Goal: Task Accomplishment & Management: Manage account settings

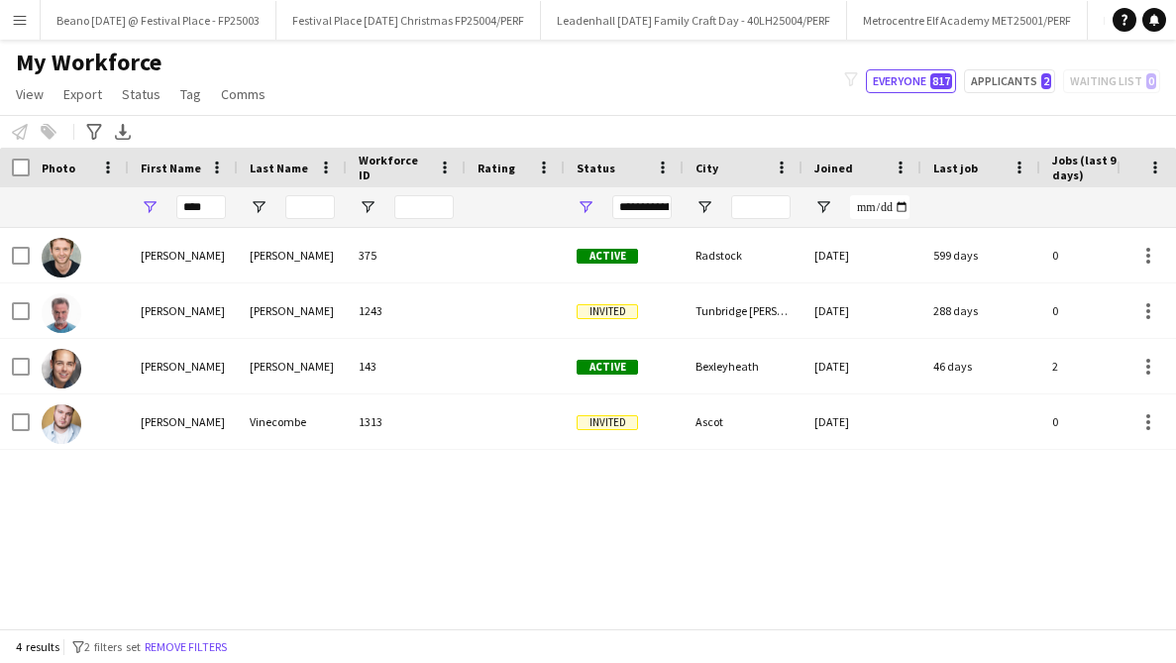
click at [22, 6] on button "Menu" at bounding box center [20, 20] width 40 height 40
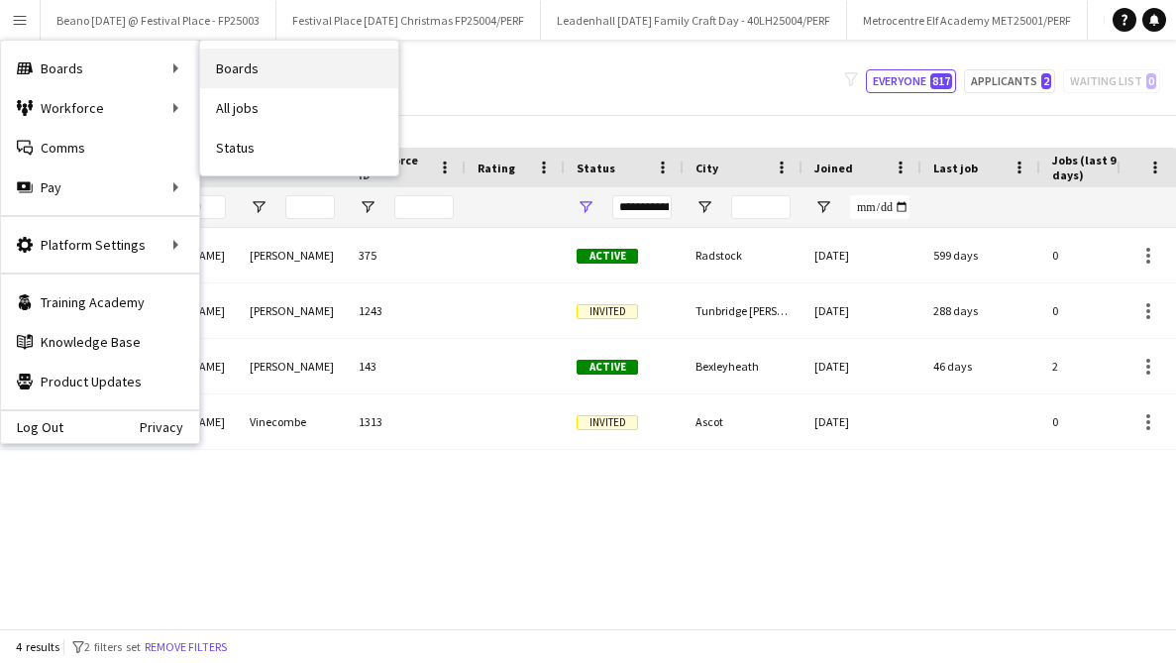
click at [217, 65] on link "Boards" at bounding box center [299, 69] width 198 height 40
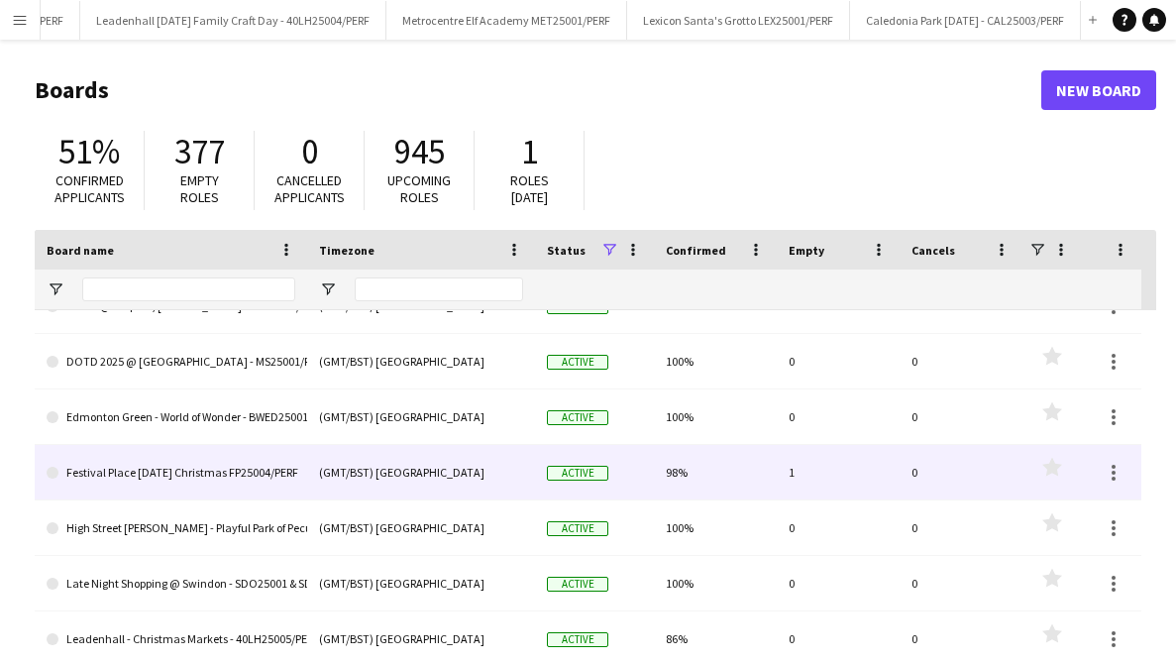
scroll to position [764, 0]
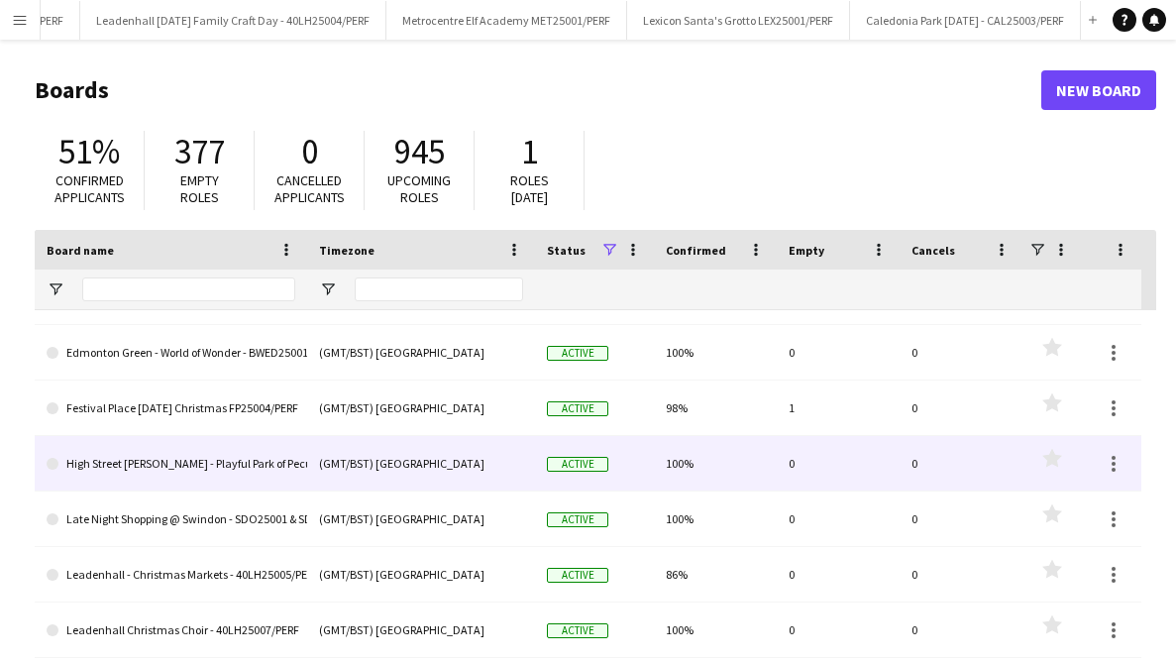
click at [278, 465] on link "High Street [PERSON_NAME] - Playful Park of Peculiar - HSK25001/PERF" at bounding box center [171, 464] width 249 height 56
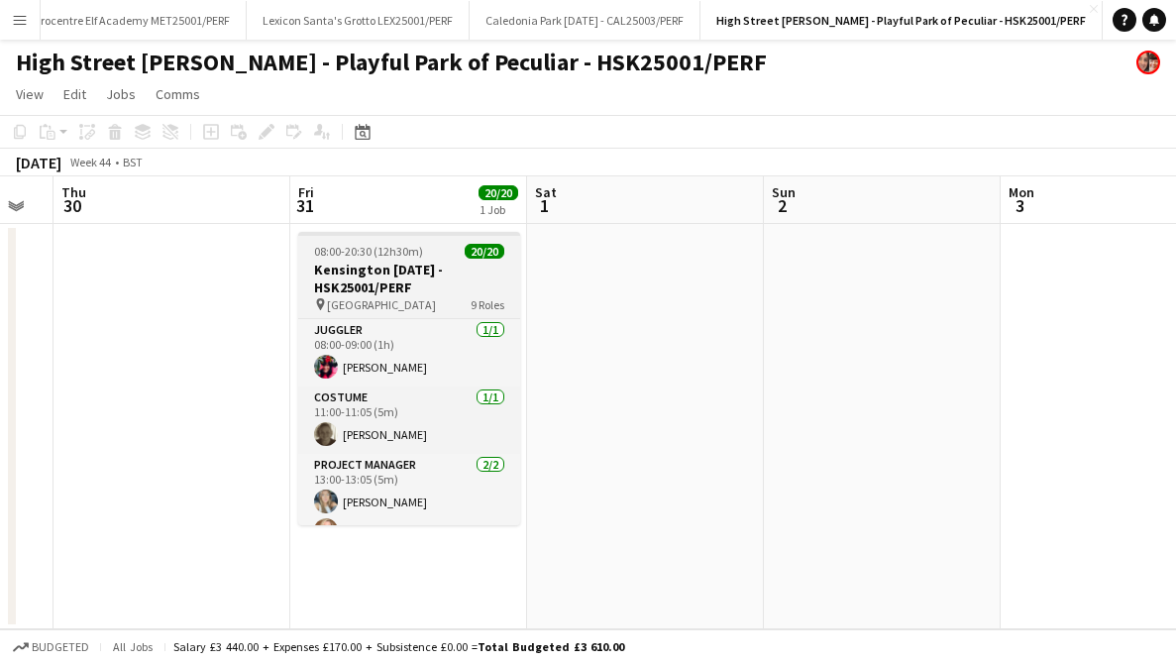
click at [398, 292] on h3 "Kensington [DATE] - HSK25001/PERF" at bounding box center [409, 279] width 222 height 36
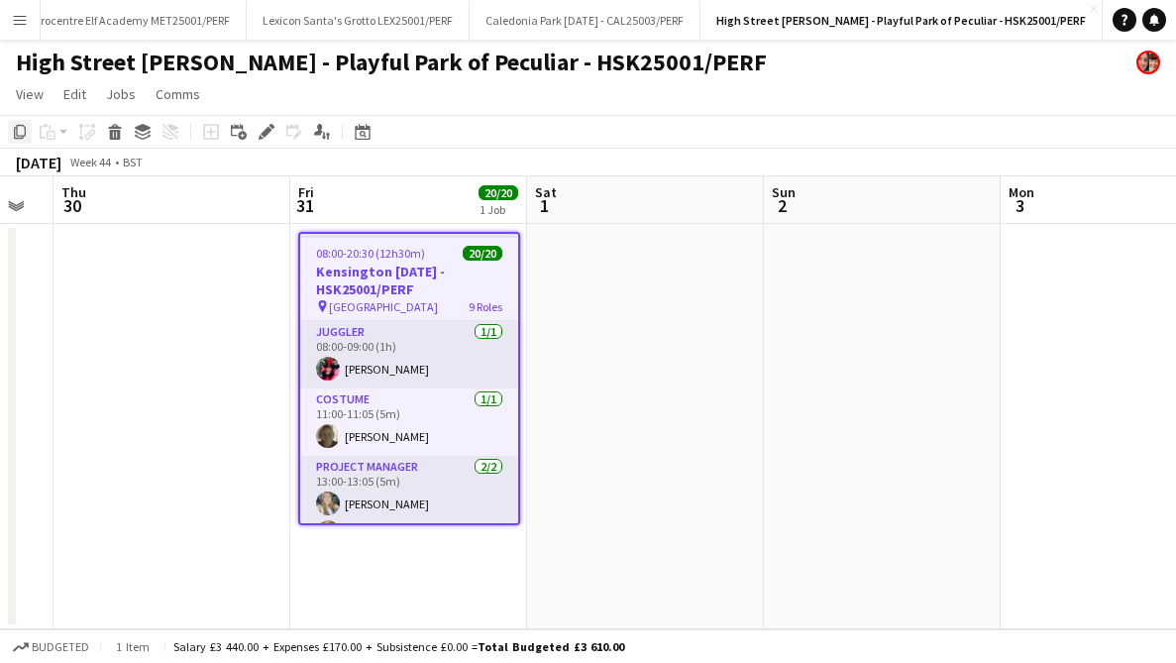
click at [27, 132] on div "Copy" at bounding box center [20, 132] width 24 height 24
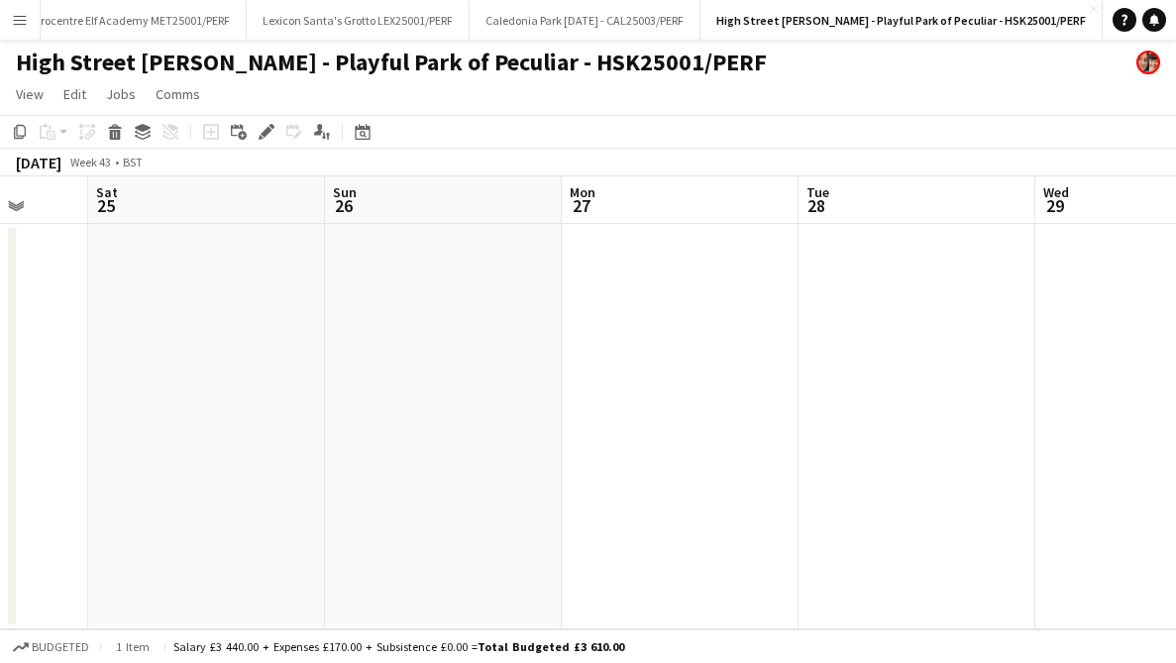
click at [250, 280] on app-date-cell at bounding box center [206, 426] width 237 height 405
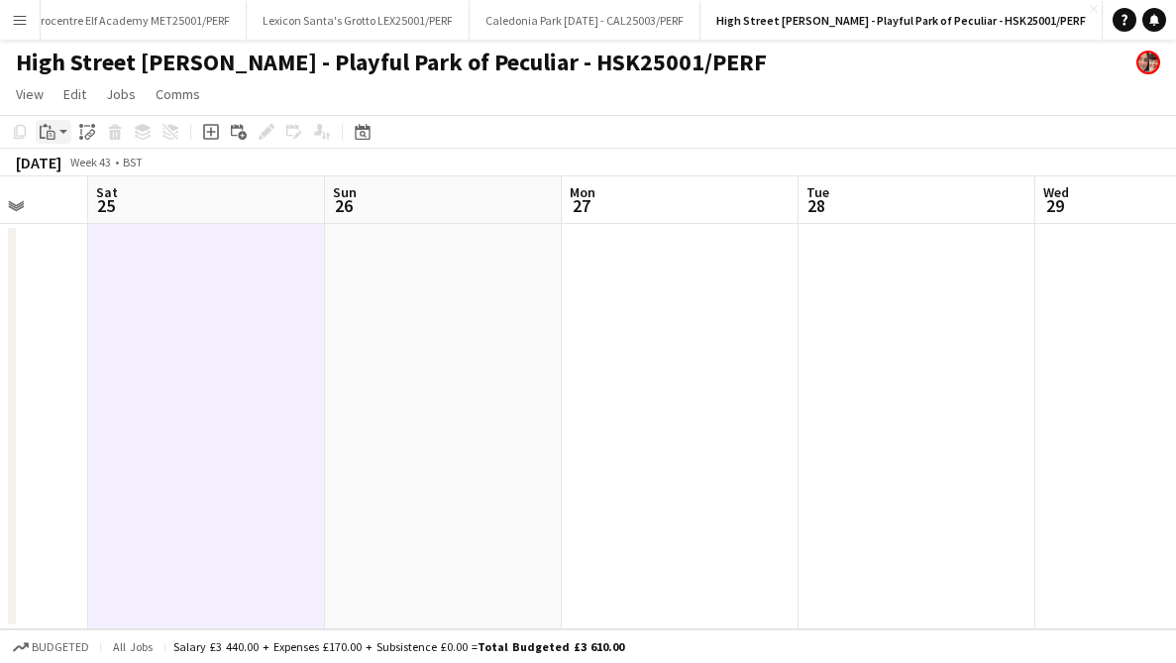
click at [56, 133] on div "Paste" at bounding box center [48, 132] width 24 height 24
click at [93, 167] on link "Paste Command V" at bounding box center [131, 170] width 157 height 18
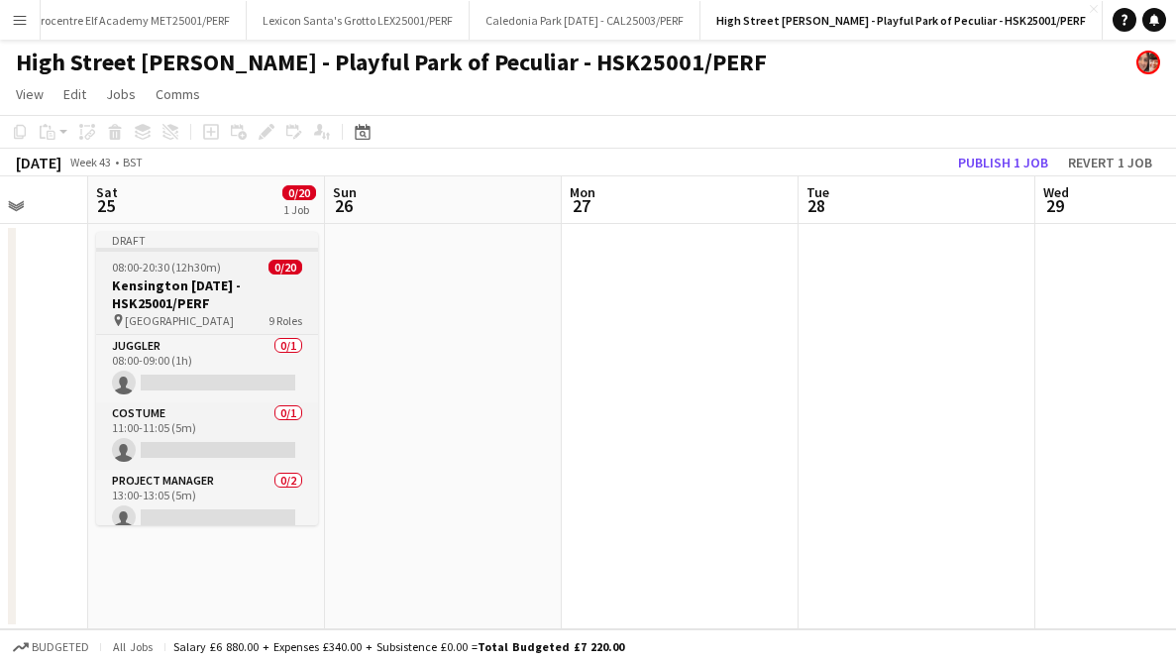
click at [191, 285] on h3 "Kensington [DATE] - HSK25001/PERF" at bounding box center [207, 295] width 222 height 36
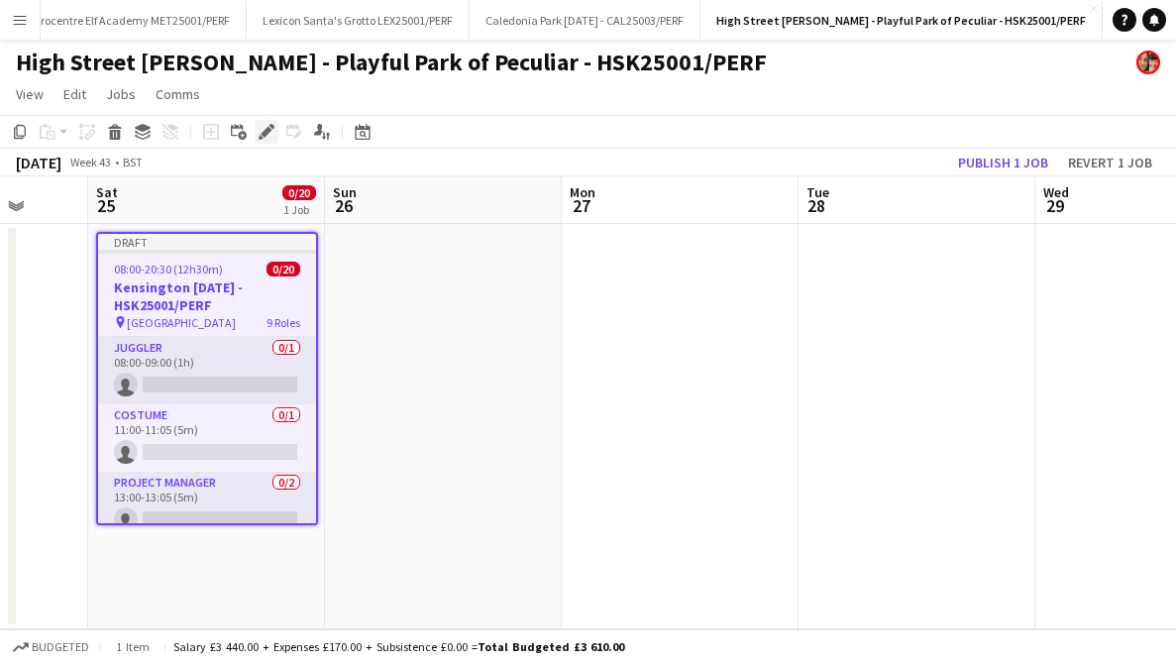
click at [270, 133] on icon "Edit" at bounding box center [267, 132] width 16 height 16
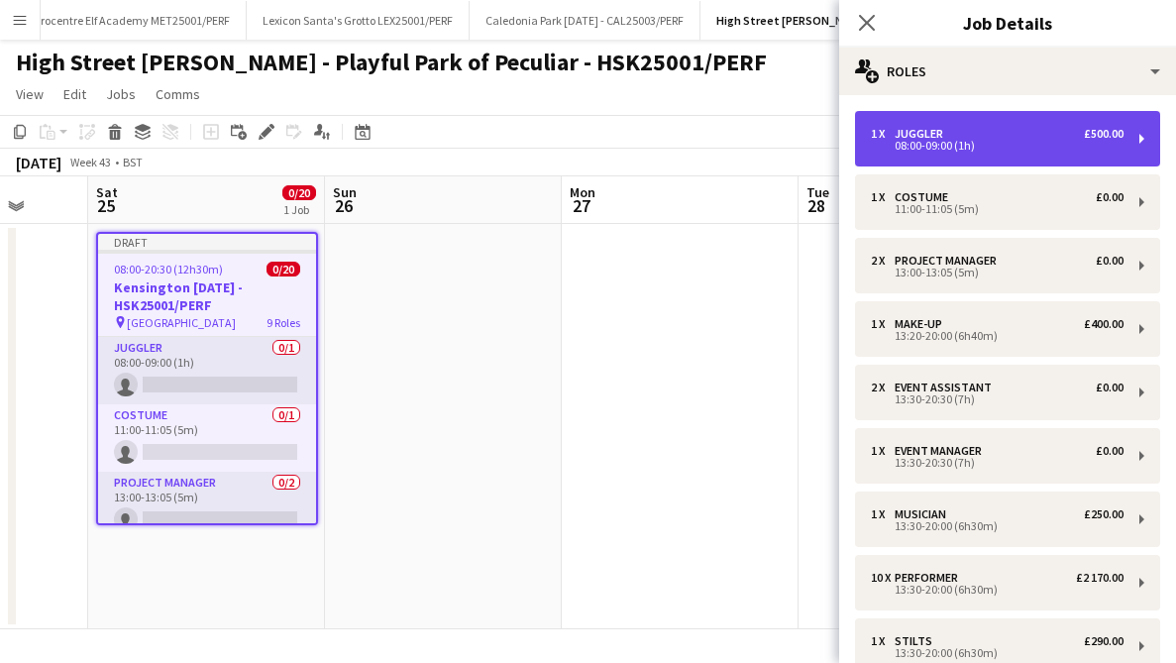
click at [1123, 130] on div "£500.00" at bounding box center [1104, 134] width 40 height 14
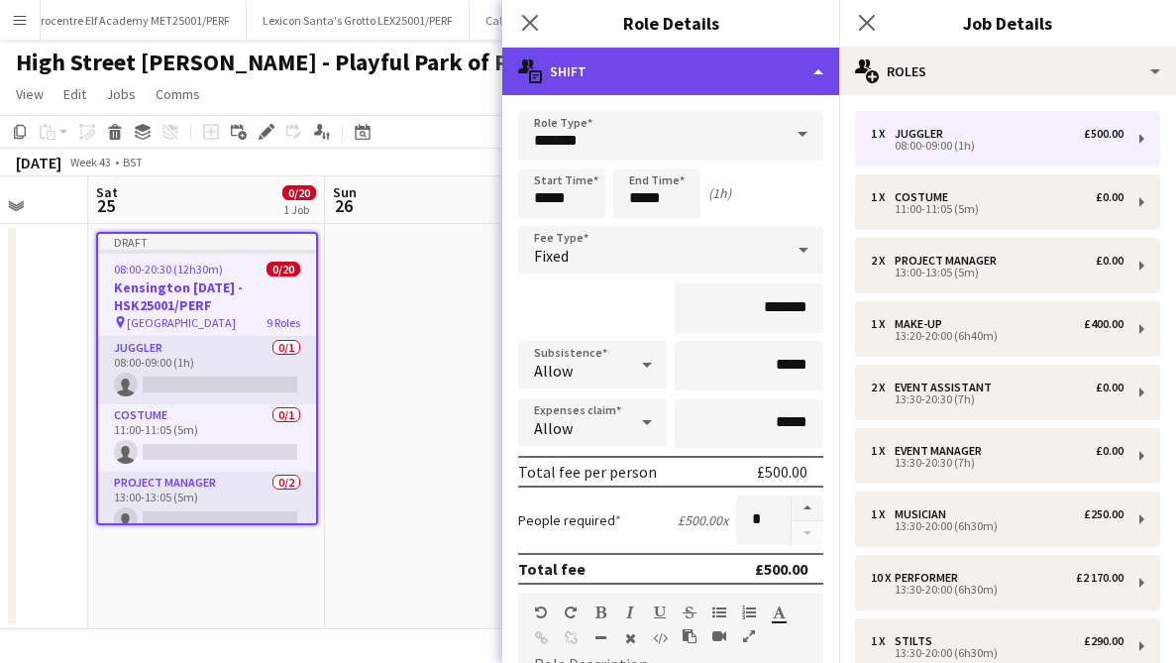
click at [826, 67] on div "multiple-actions-text Shift" at bounding box center [670, 72] width 337 height 48
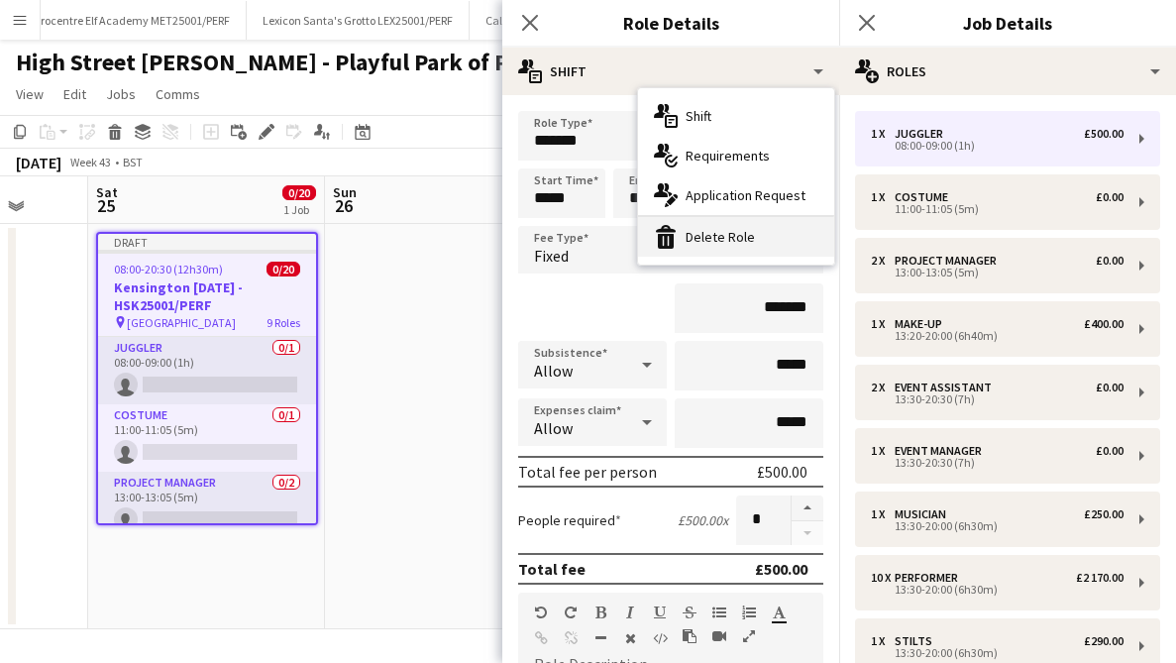
click at [734, 231] on div "bin-2 Delete Role" at bounding box center [736, 237] width 196 height 40
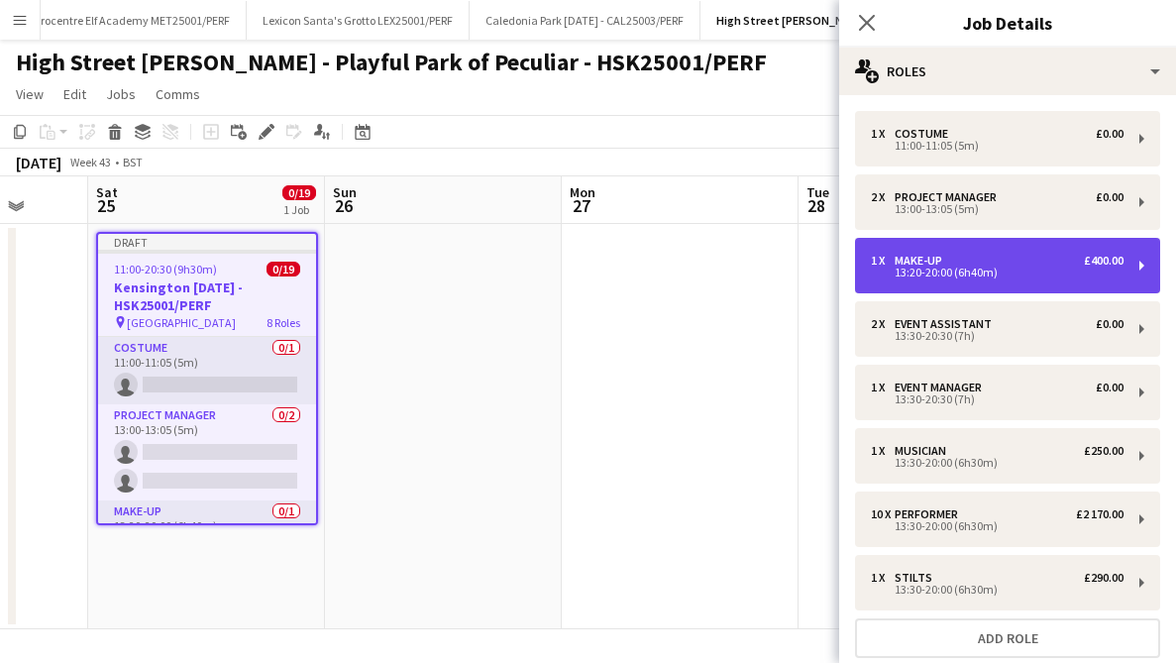
click at [1100, 254] on div "£400.00" at bounding box center [1104, 261] width 40 height 14
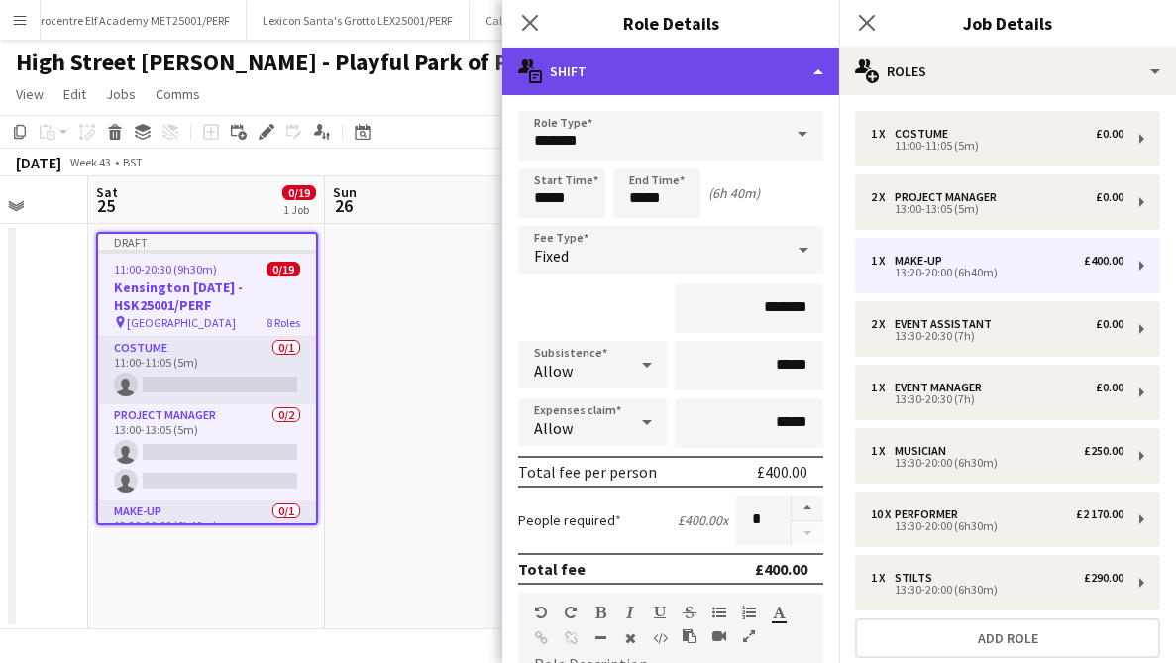
click at [804, 72] on div "multiple-actions-text Shift" at bounding box center [670, 72] width 337 height 48
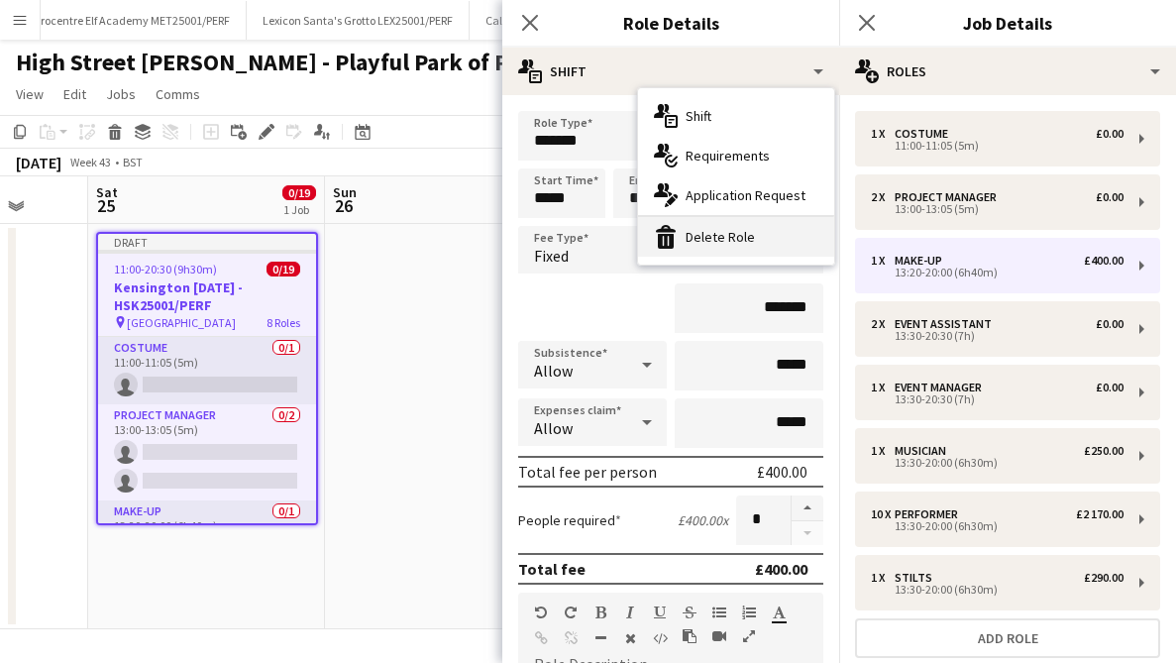
click at [704, 240] on div "bin-2 Delete Role" at bounding box center [736, 237] width 196 height 40
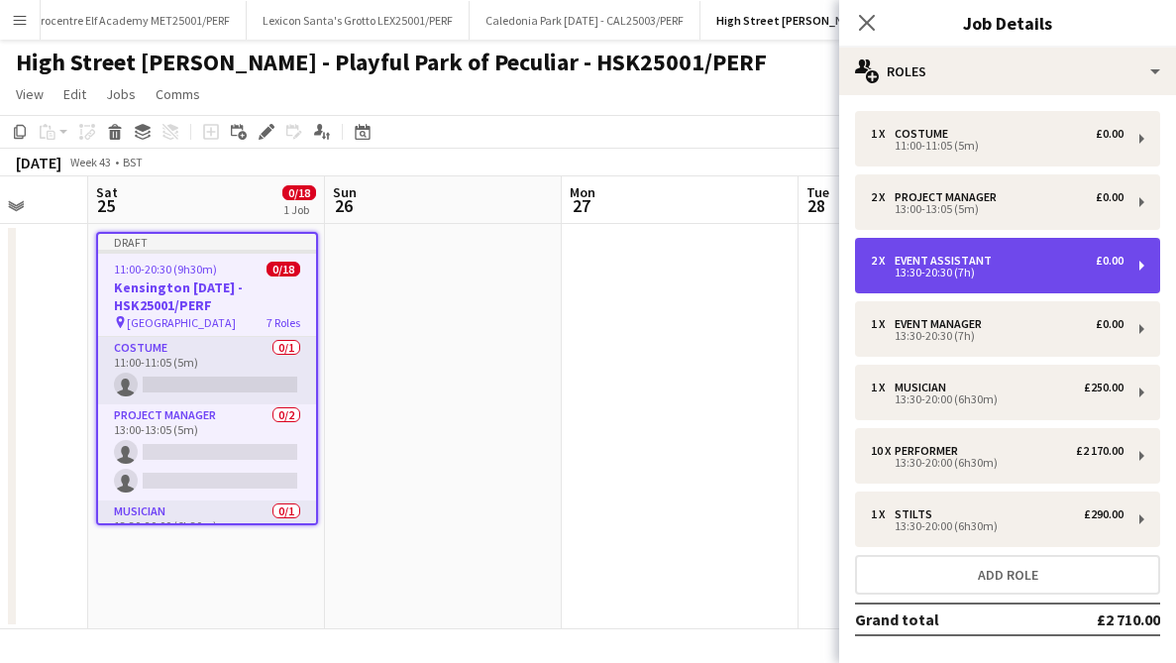
click at [1103, 264] on div "£0.00" at bounding box center [1110, 261] width 28 height 14
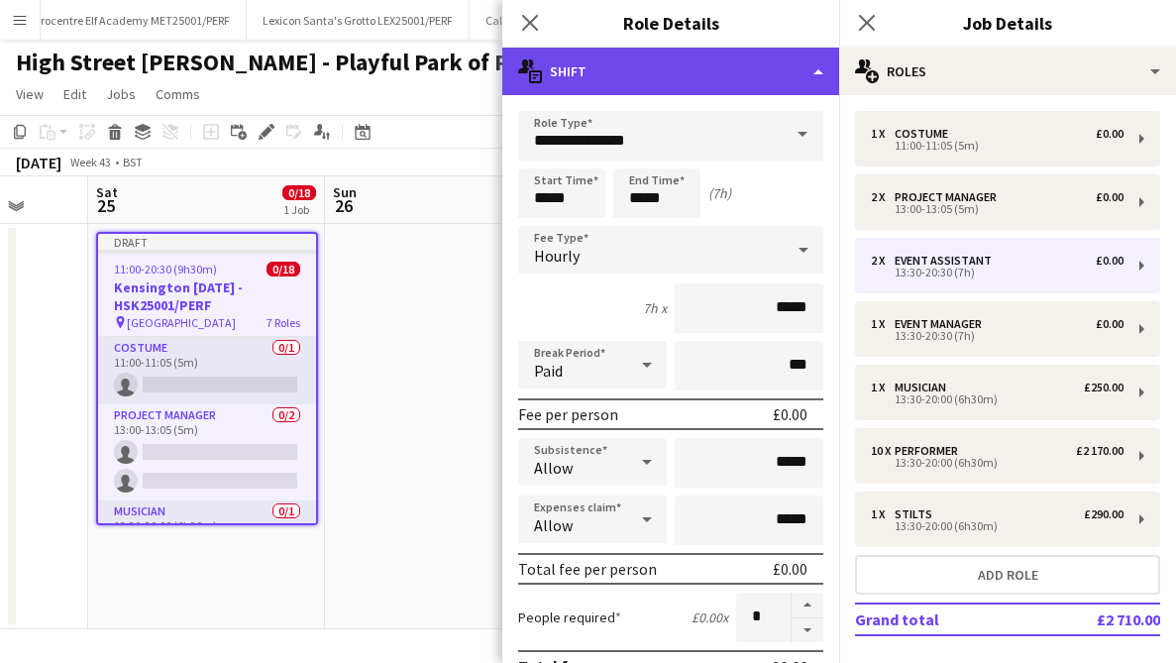
click at [771, 66] on div "multiple-actions-text Shift" at bounding box center [670, 72] width 337 height 48
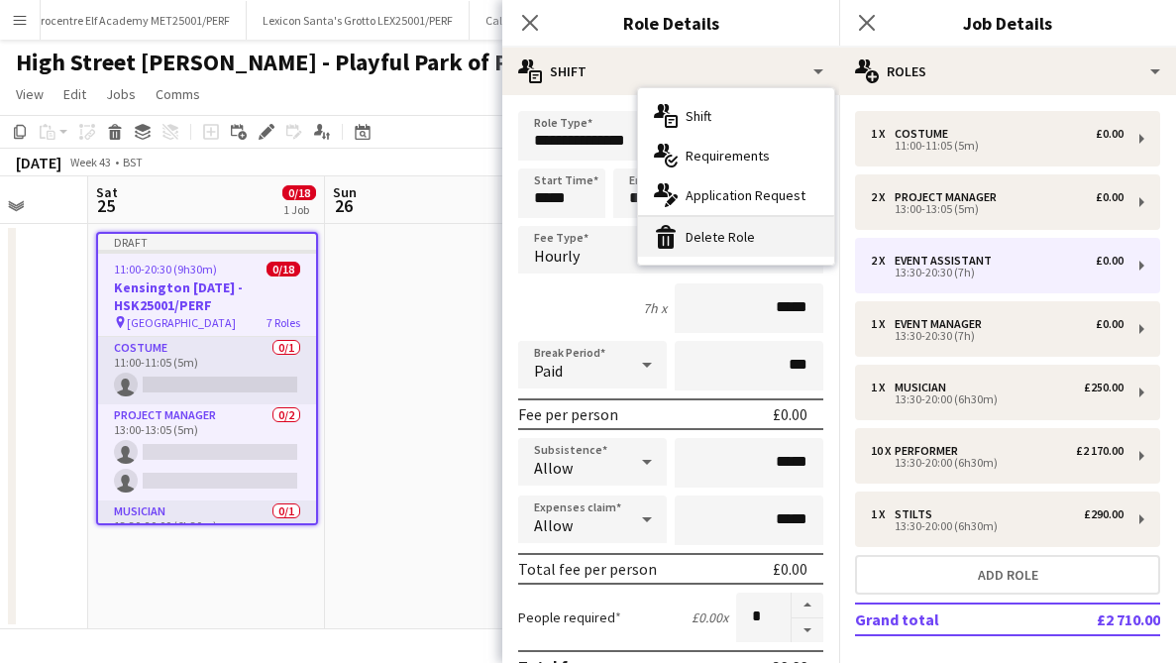
click at [715, 251] on div "bin-2 Delete Role" at bounding box center [736, 237] width 196 height 40
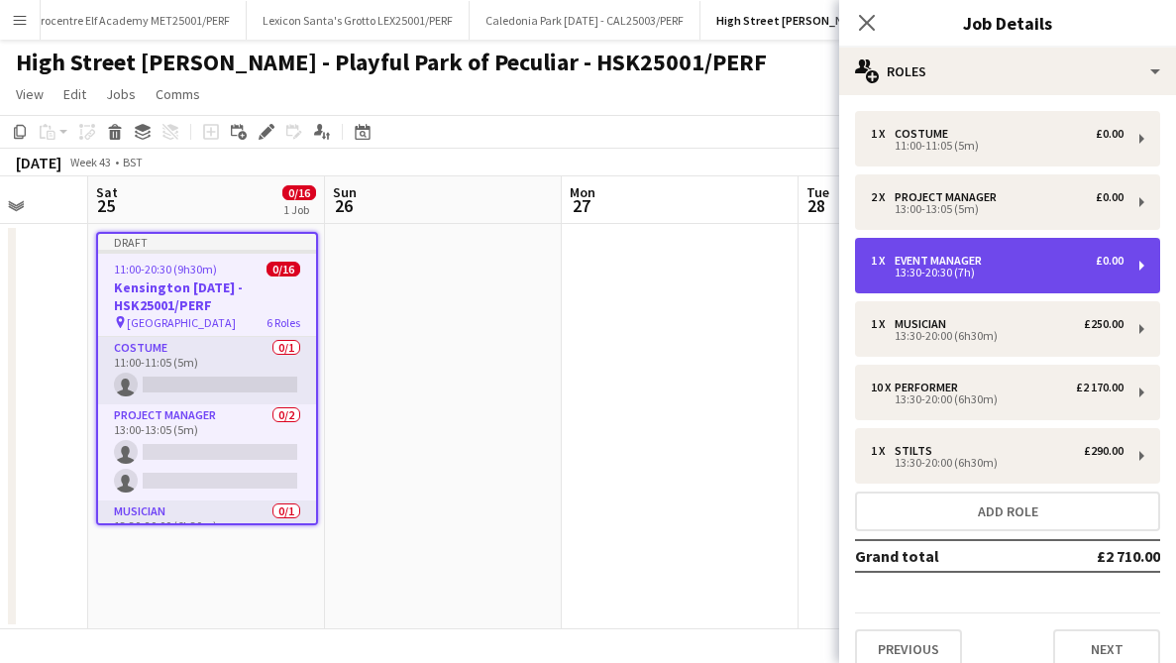
click at [1109, 260] on div "£0.00" at bounding box center [1110, 261] width 28 height 14
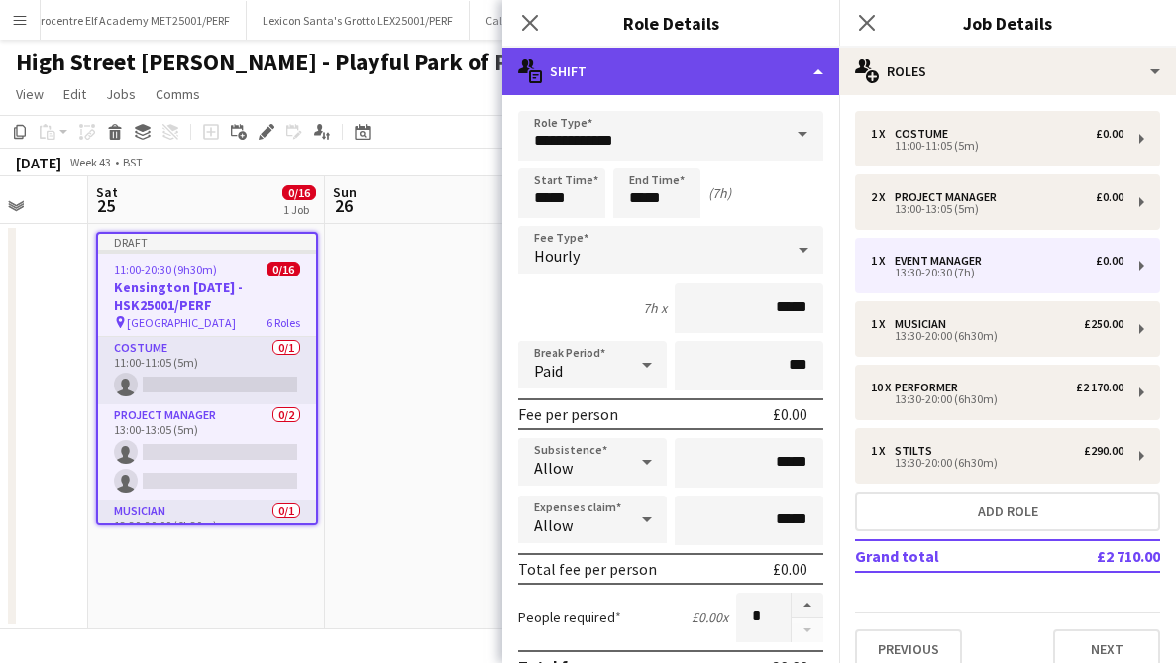
click at [806, 81] on div "multiple-actions-text Shift" at bounding box center [670, 72] width 337 height 48
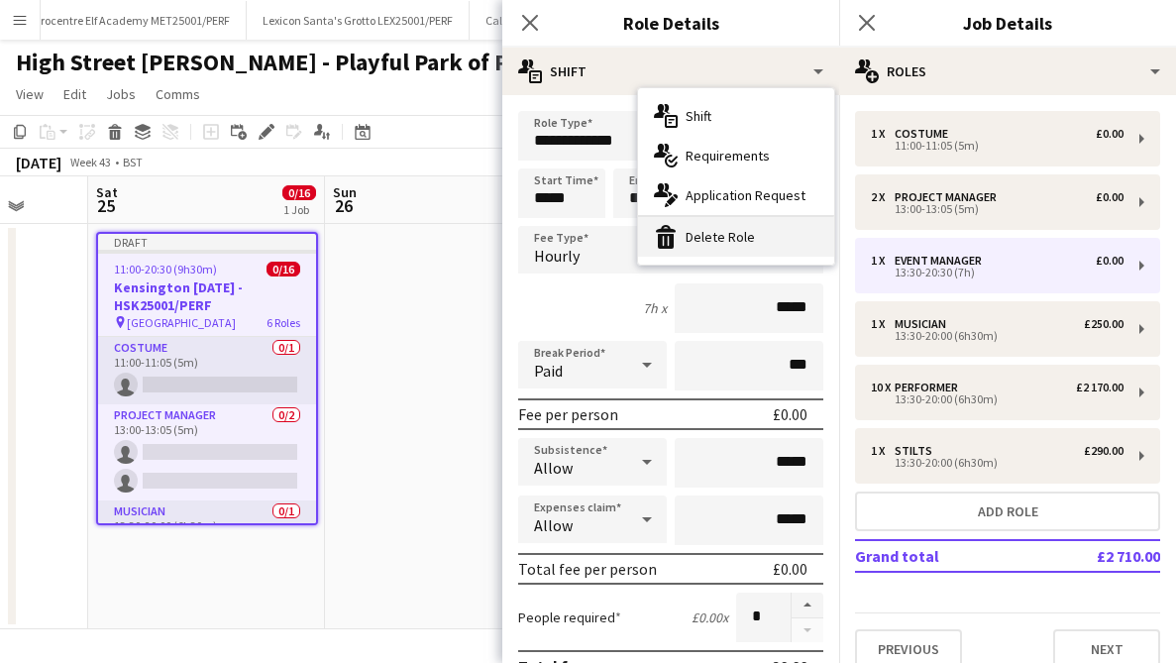
click at [726, 241] on div "bin-2 Delete Role" at bounding box center [736, 237] width 196 height 40
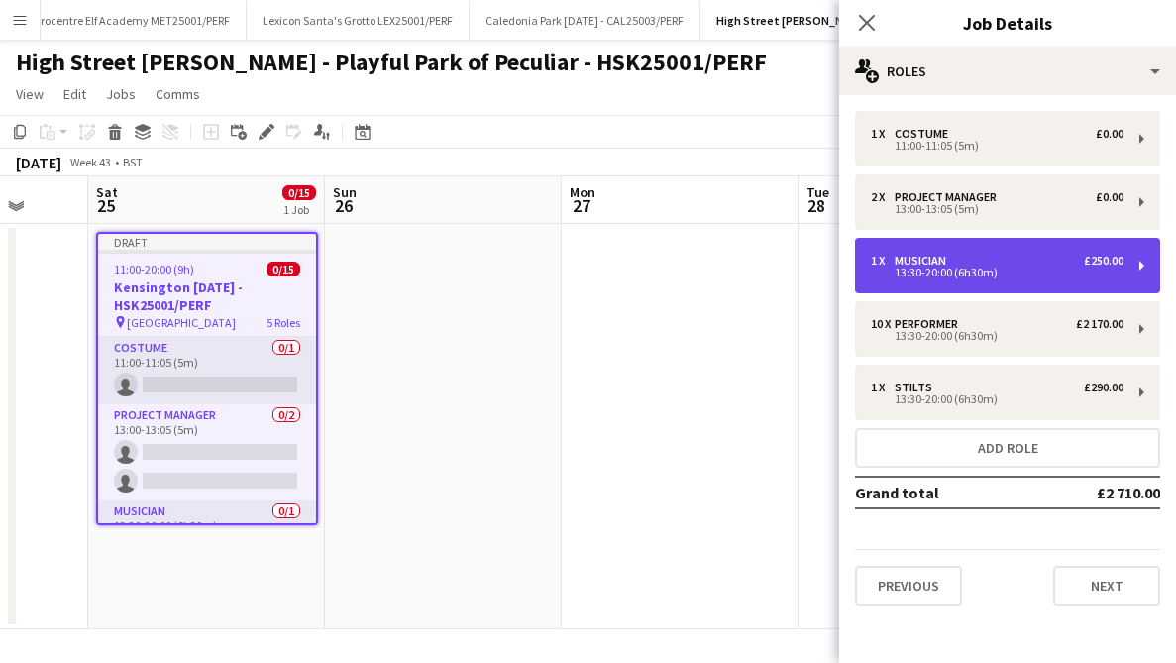
click at [1074, 273] on div "13:30-20:00 (6h30m)" at bounding box center [997, 273] width 253 height 10
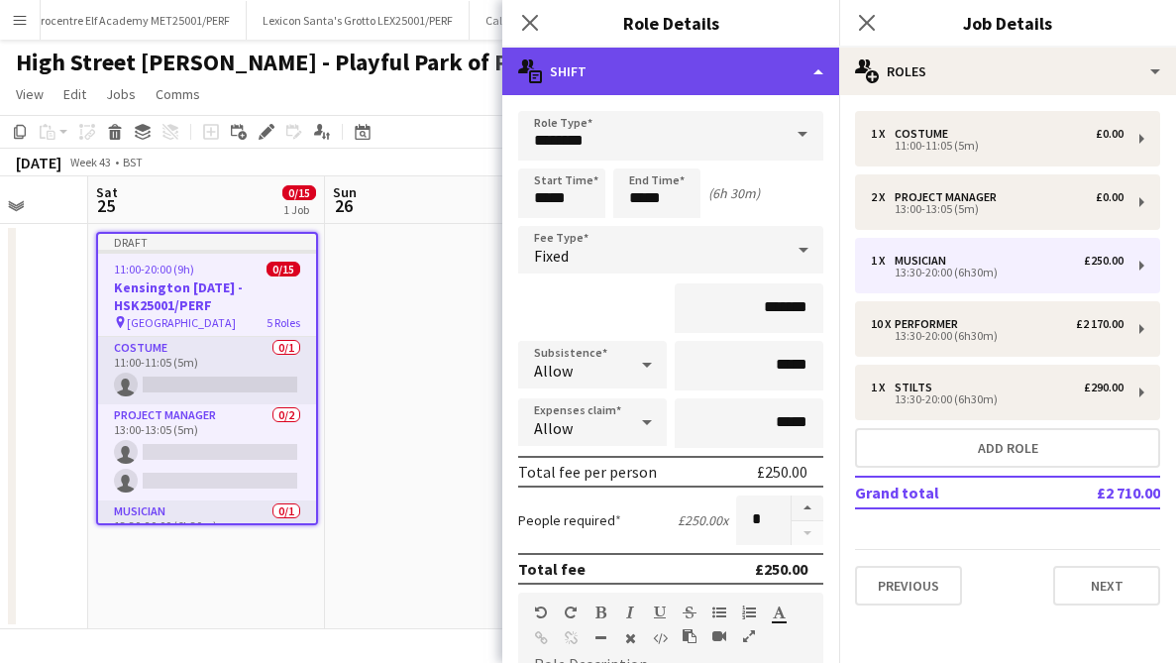
click at [811, 72] on div "multiple-actions-text Shift" at bounding box center [670, 72] width 337 height 48
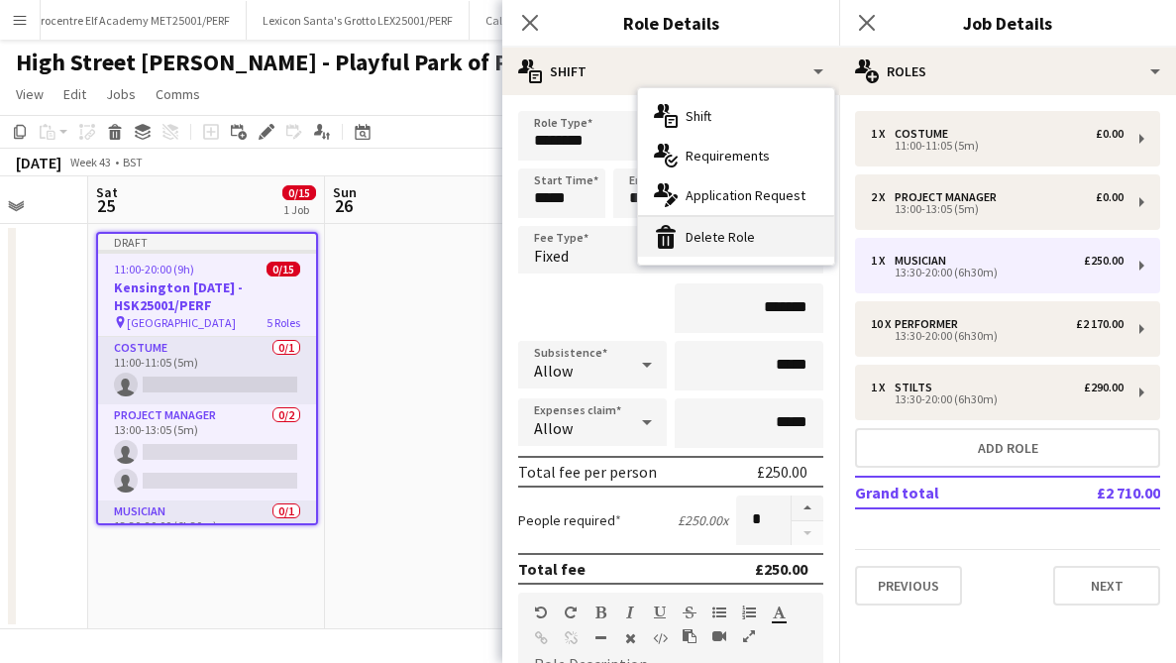
click at [742, 237] on div "bin-2 Delete Role" at bounding box center [736, 237] width 196 height 40
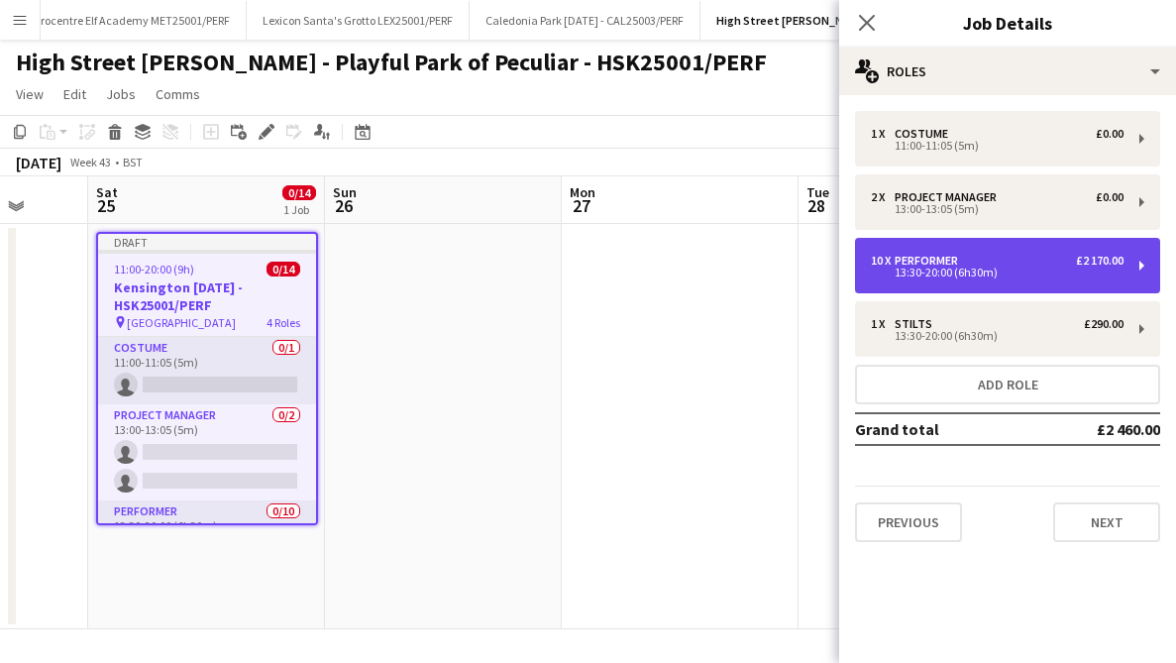
drag, startPoint x: 1093, startPoint y: 275, endPoint x: 1071, endPoint y: 274, distance: 21.8
click at [1093, 275] on div "13:30-20:00 (6h30m)" at bounding box center [997, 273] width 253 height 10
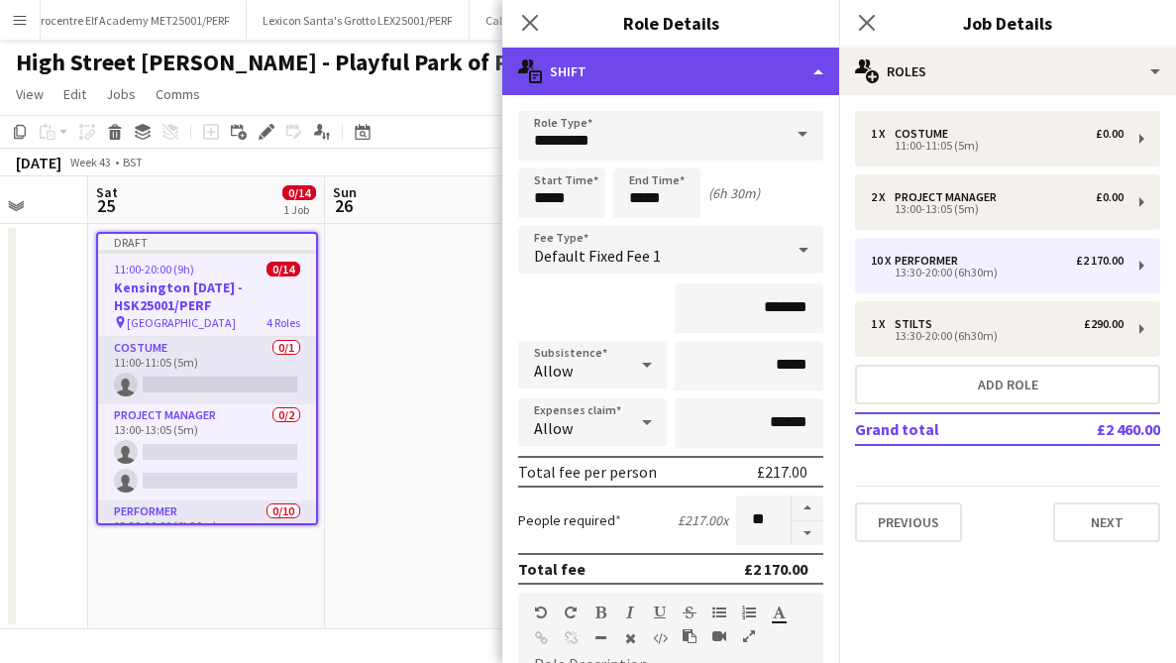
click at [799, 73] on div "multiple-actions-text Shift" at bounding box center [670, 72] width 337 height 48
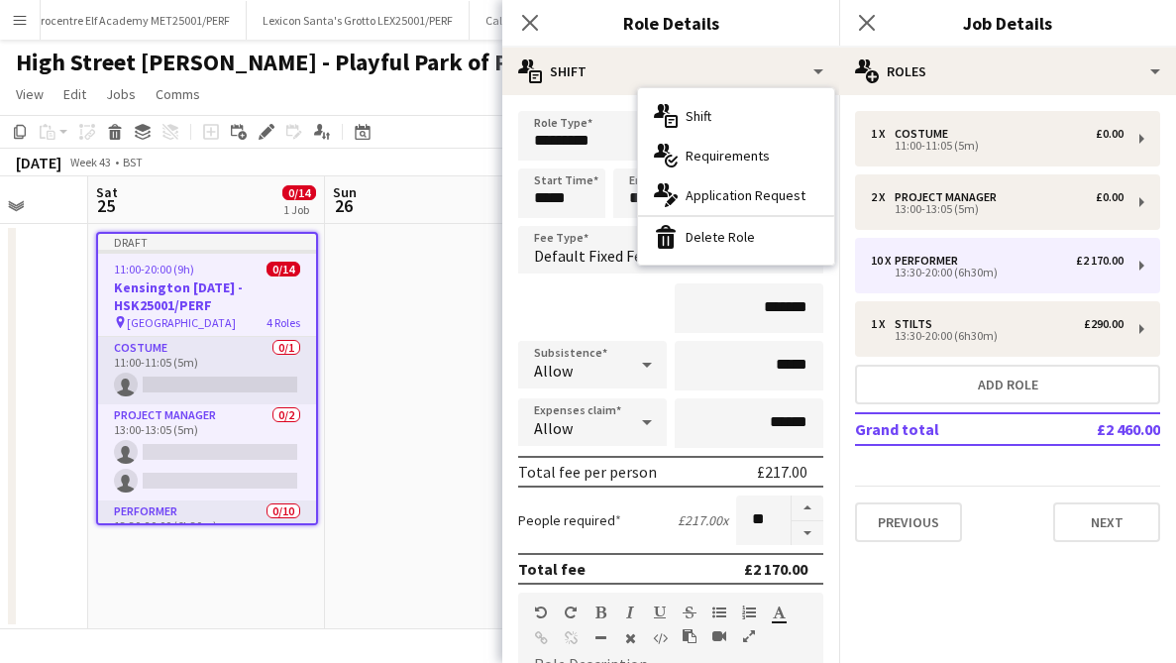
click at [739, 235] on div "bin-2 Delete Role" at bounding box center [736, 237] width 196 height 40
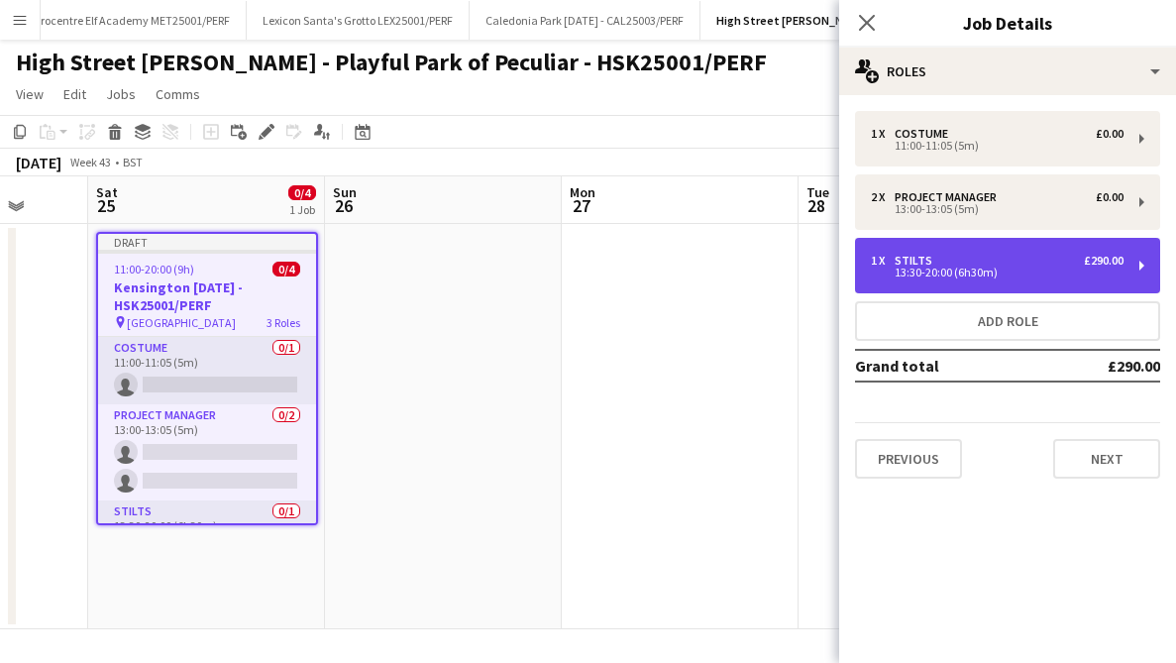
click at [1085, 272] on div "13:30-20:00 (6h30m)" at bounding box center [997, 273] width 253 height 10
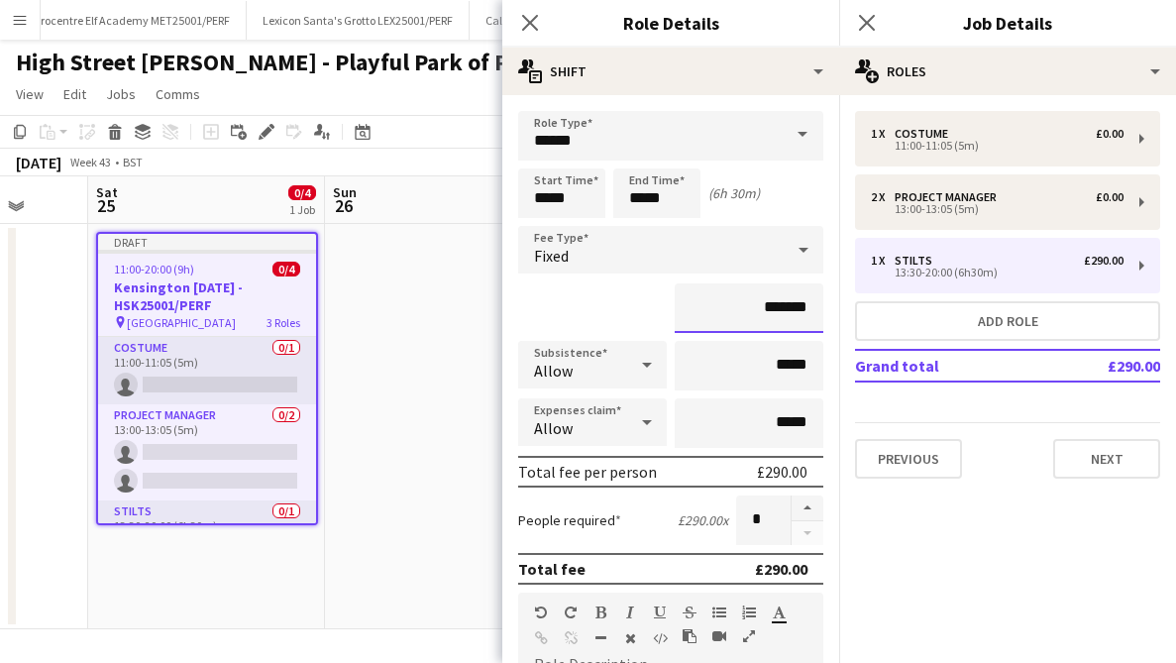
click at [777, 310] on input "*******" at bounding box center [749, 308] width 149 height 50
type input "**"
type input "*****"
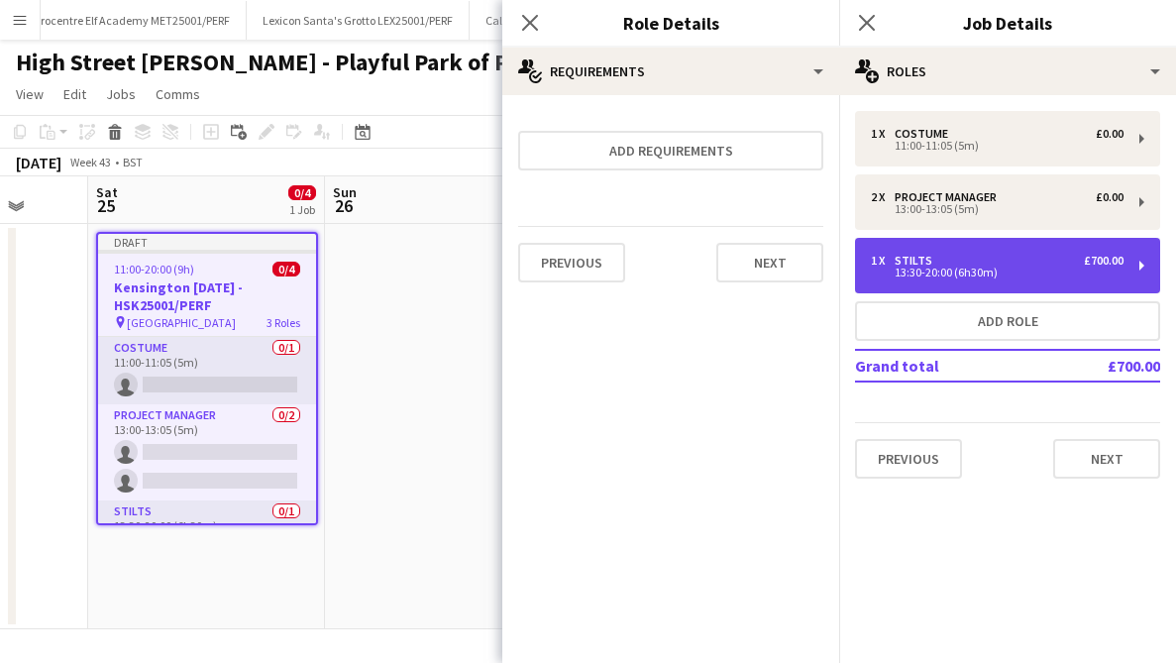
click at [940, 257] on div "1 x Stilts £700.00" at bounding box center [997, 261] width 253 height 14
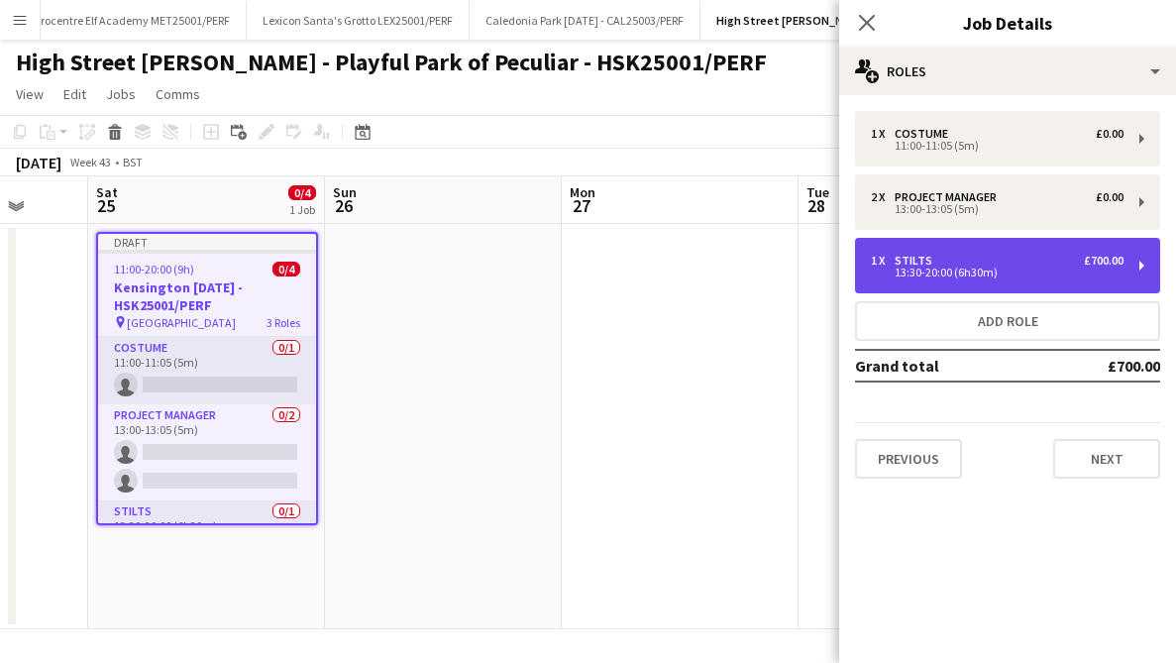
click at [989, 256] on div "1 x Stilts £700.00" at bounding box center [997, 261] width 253 height 14
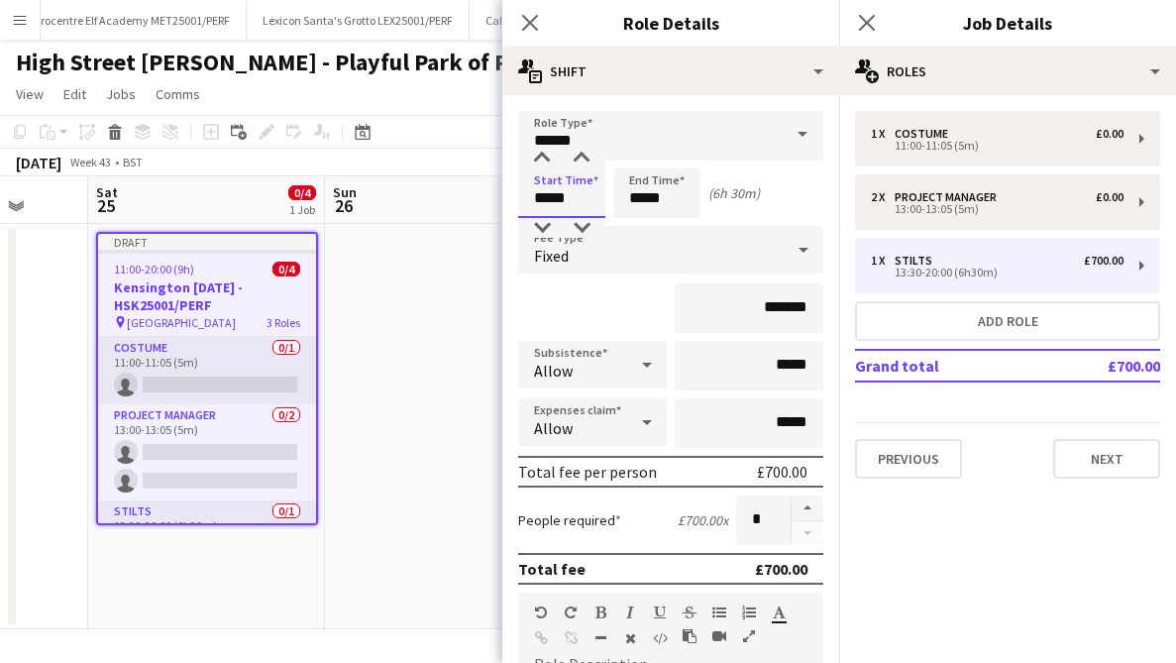
click at [570, 185] on input "*****" at bounding box center [561, 193] width 87 height 50
click at [542, 164] on div at bounding box center [542, 159] width 40 height 20
click at [545, 156] on div at bounding box center [542, 159] width 40 height 20
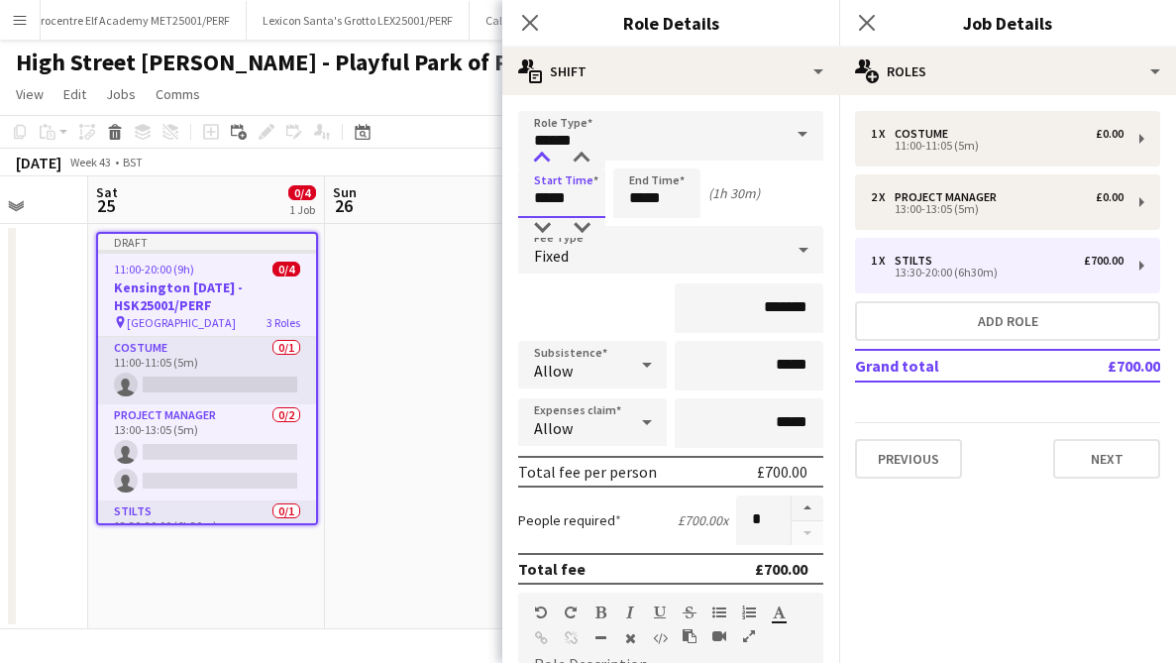
click at [545, 156] on div at bounding box center [542, 159] width 40 height 20
click at [544, 156] on div at bounding box center [542, 159] width 40 height 20
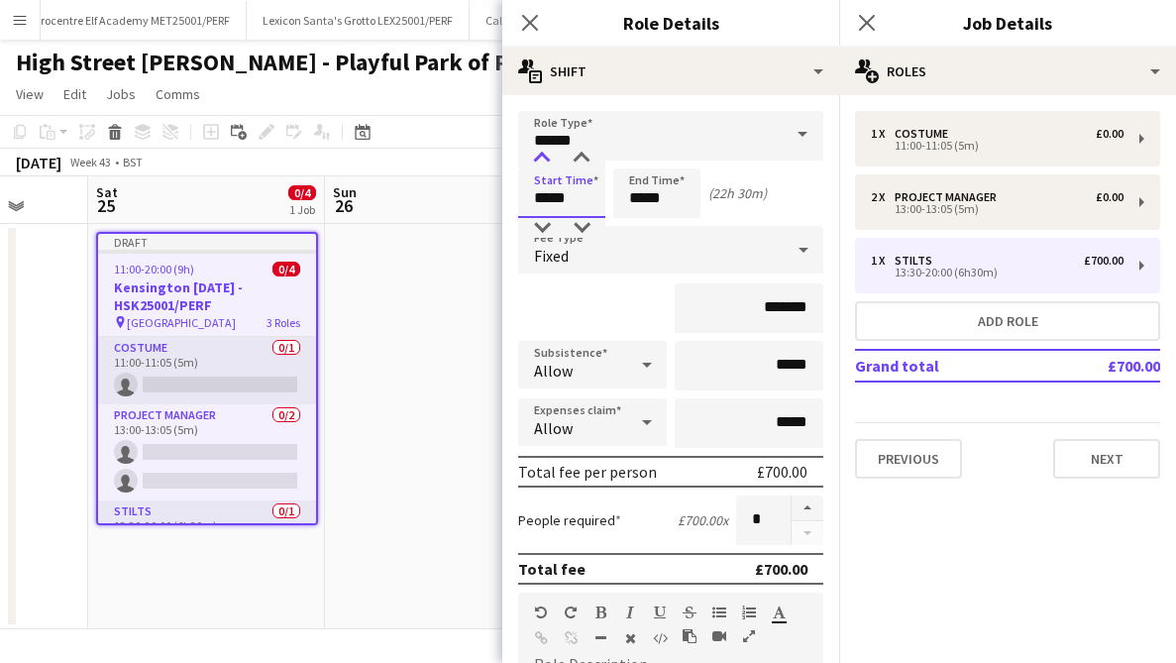
click at [544, 156] on div at bounding box center [542, 159] width 40 height 20
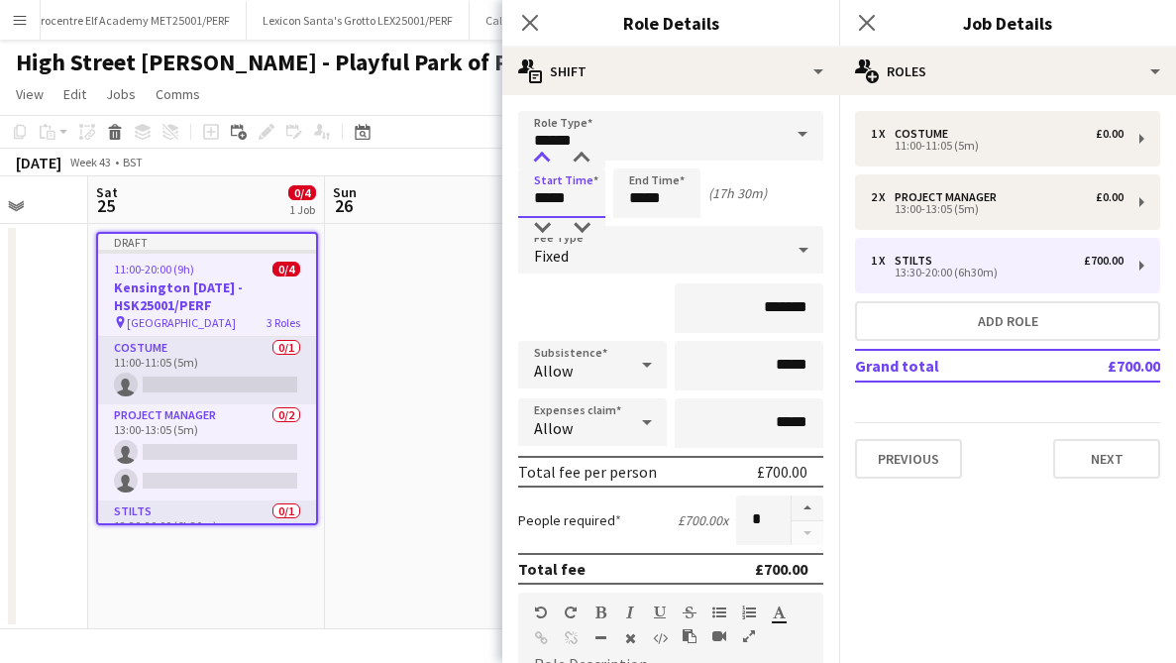
click at [544, 156] on div at bounding box center [542, 159] width 40 height 20
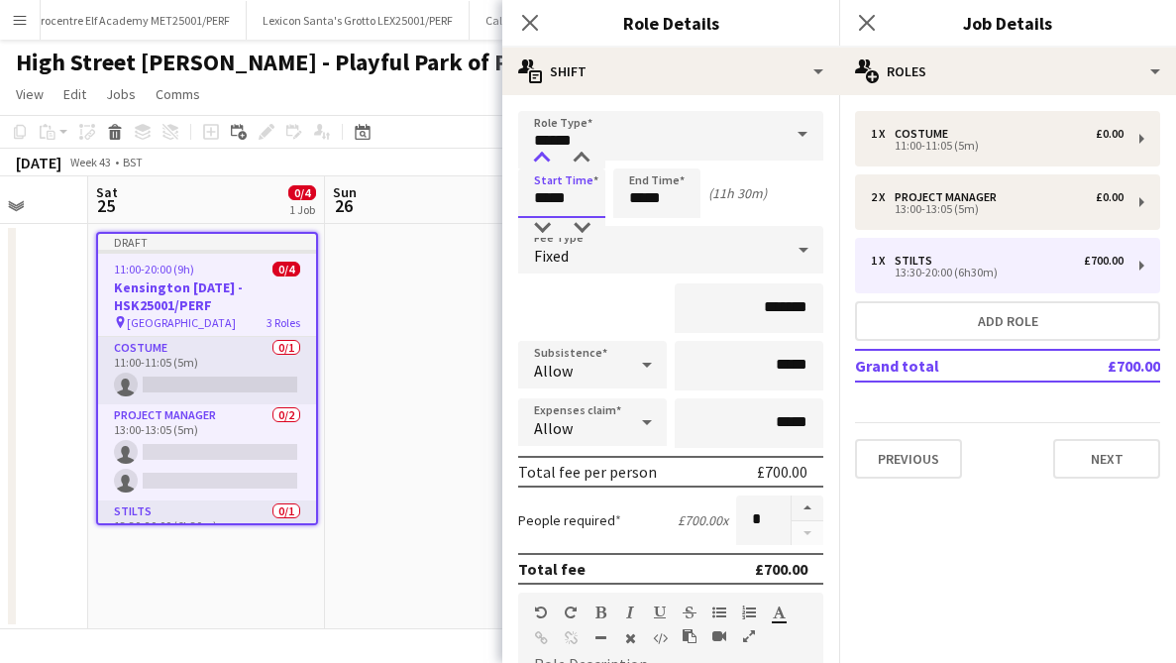
click at [544, 156] on div at bounding box center [542, 159] width 40 height 20
click at [587, 170] on input "*****" at bounding box center [561, 193] width 87 height 50
click at [586, 223] on div at bounding box center [582, 228] width 40 height 20
type input "*****"
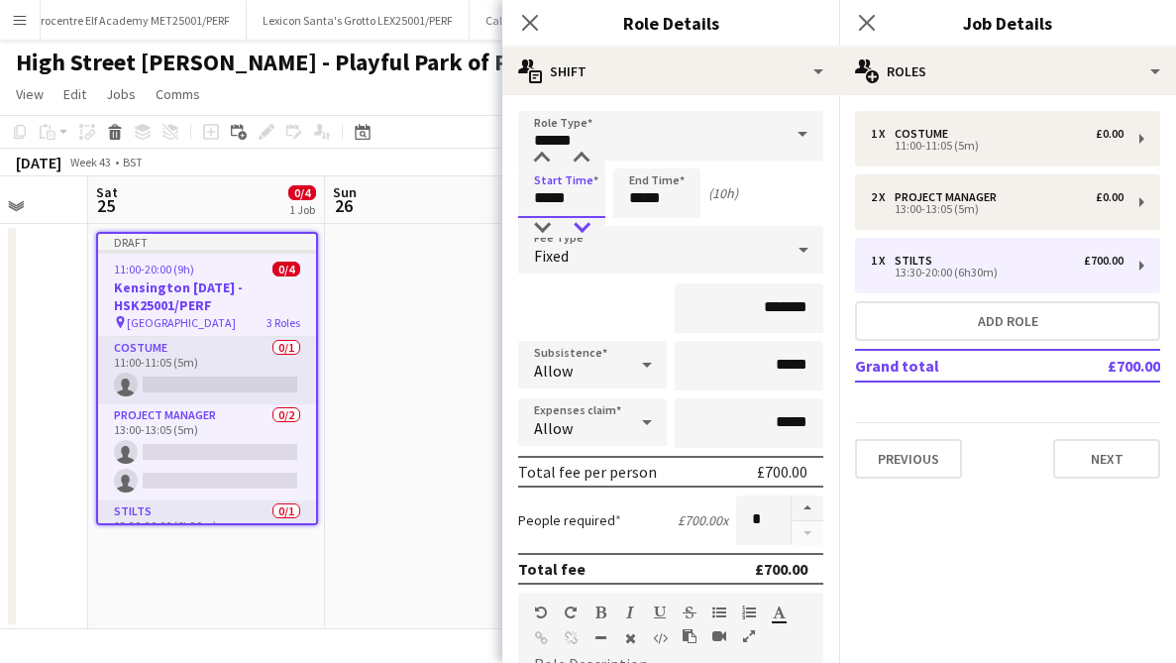
click at [586, 223] on div at bounding box center [582, 228] width 40 height 20
click at [671, 206] on input "*****" at bounding box center [656, 193] width 87 height 50
click at [641, 227] on div at bounding box center [637, 228] width 40 height 20
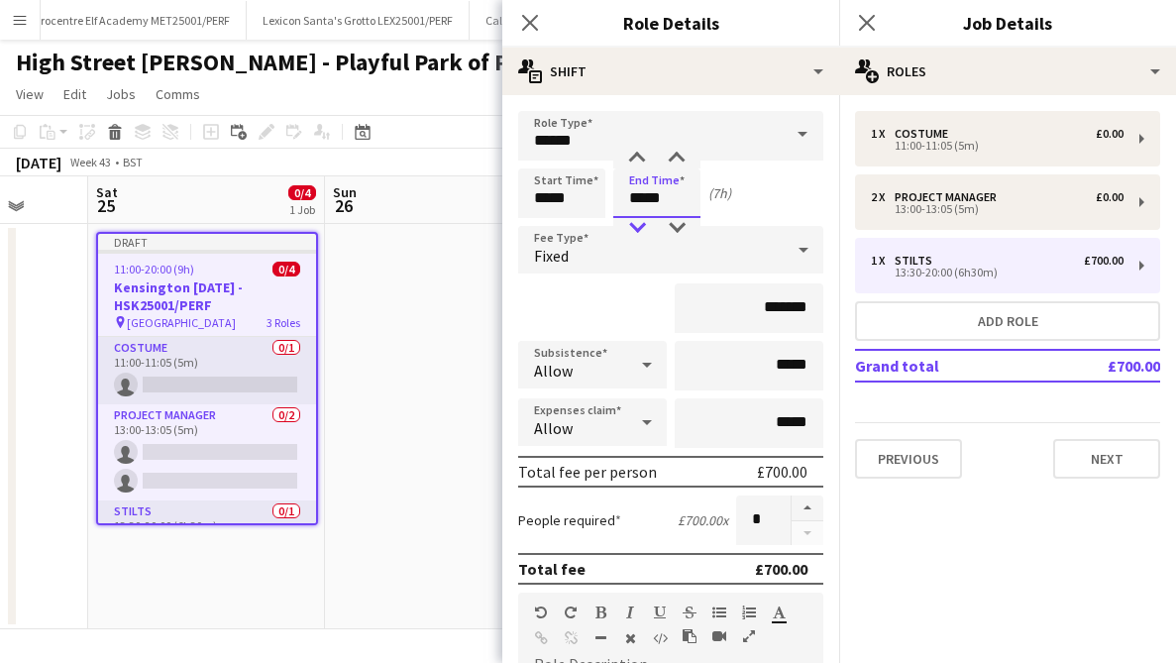
type input "*****"
click at [641, 227] on div at bounding box center [637, 228] width 40 height 20
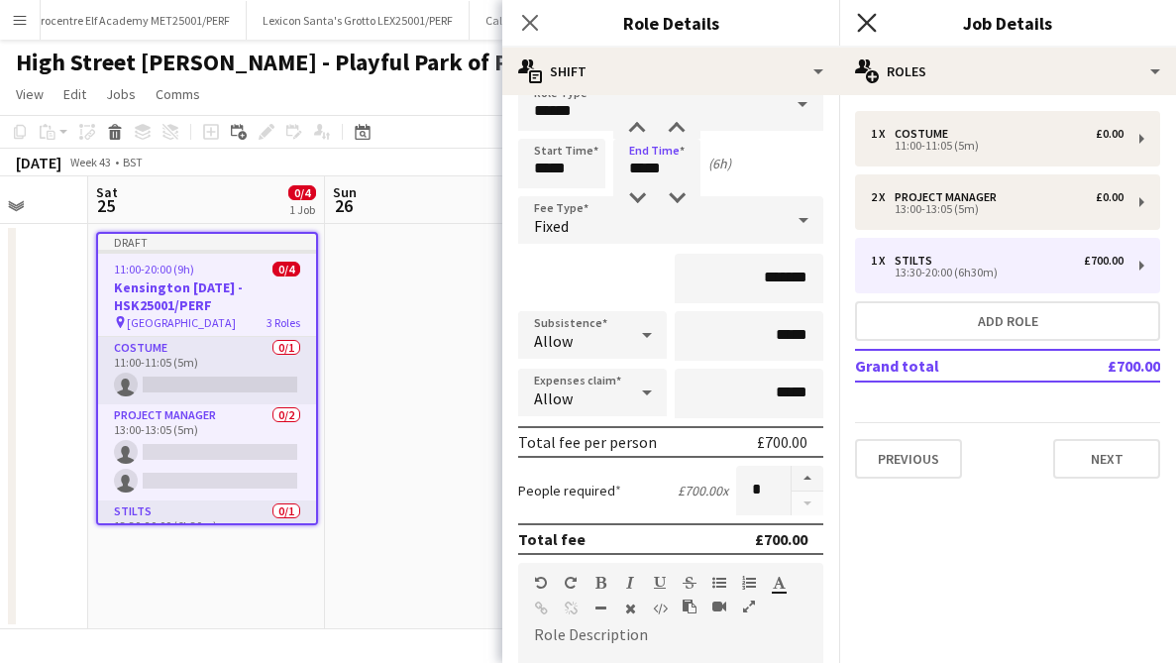
click at [868, 26] on icon "Close pop-in" at bounding box center [866, 22] width 19 height 19
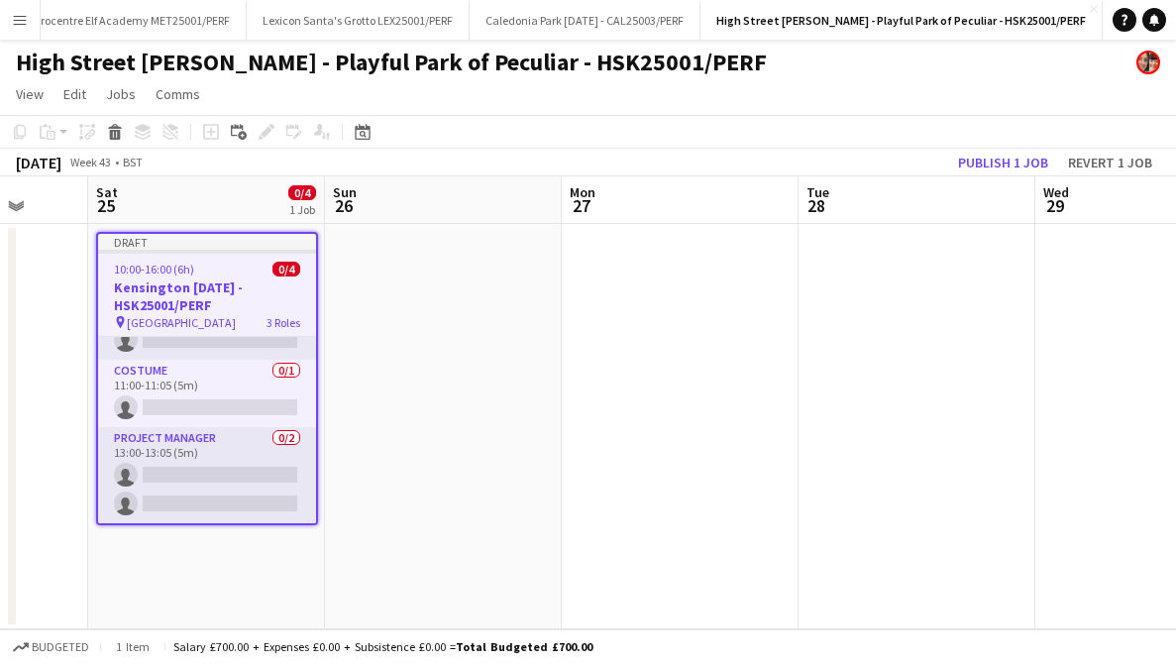
click at [241, 289] on h3 "Kensington [DATE] - HSK25001/PERF" at bounding box center [207, 296] width 218 height 36
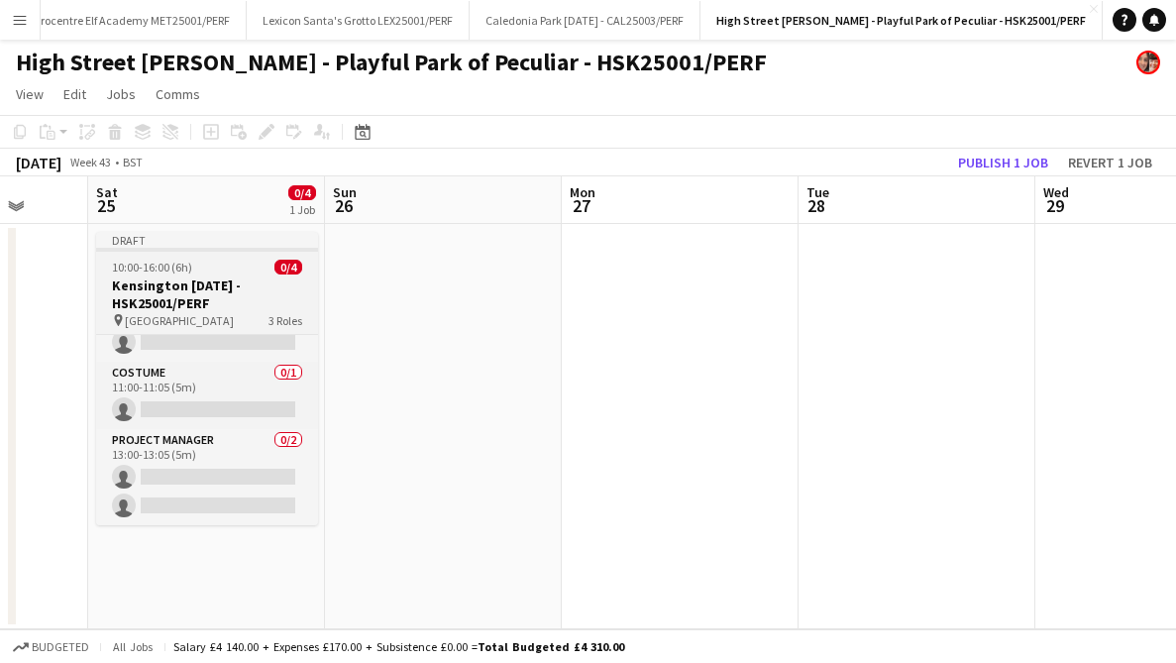
click at [213, 293] on h3 "Kensington [DATE] - HSK25001/PERF" at bounding box center [207, 295] width 222 height 36
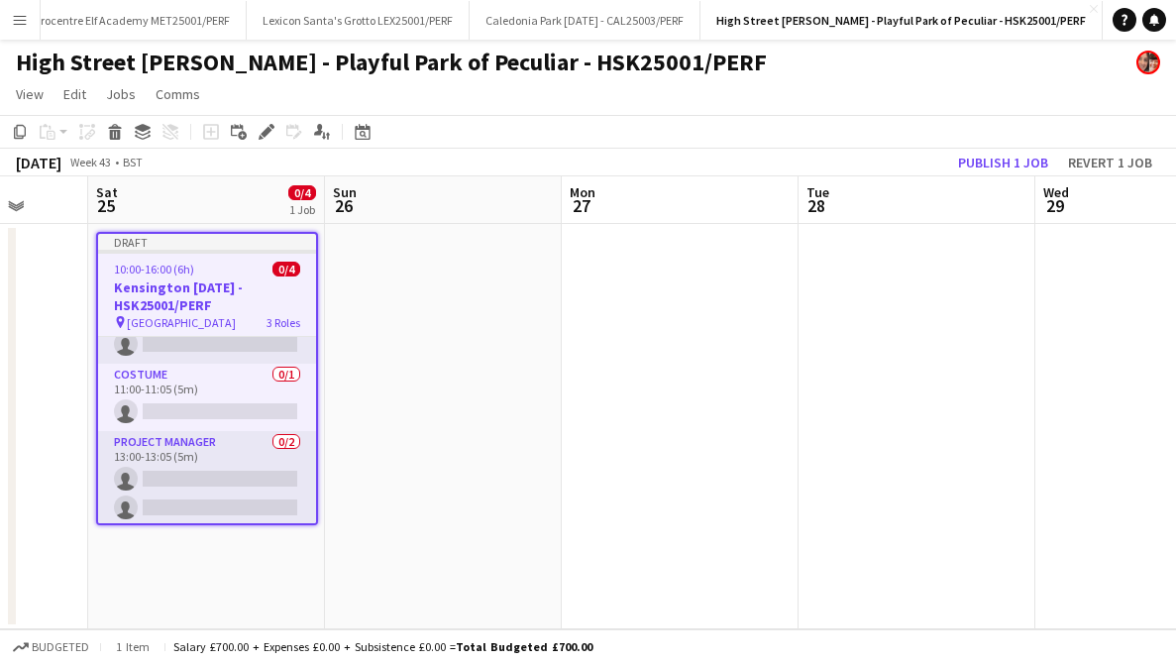
scroll to position [45, 0]
click at [264, 132] on icon at bounding box center [266, 132] width 11 height 11
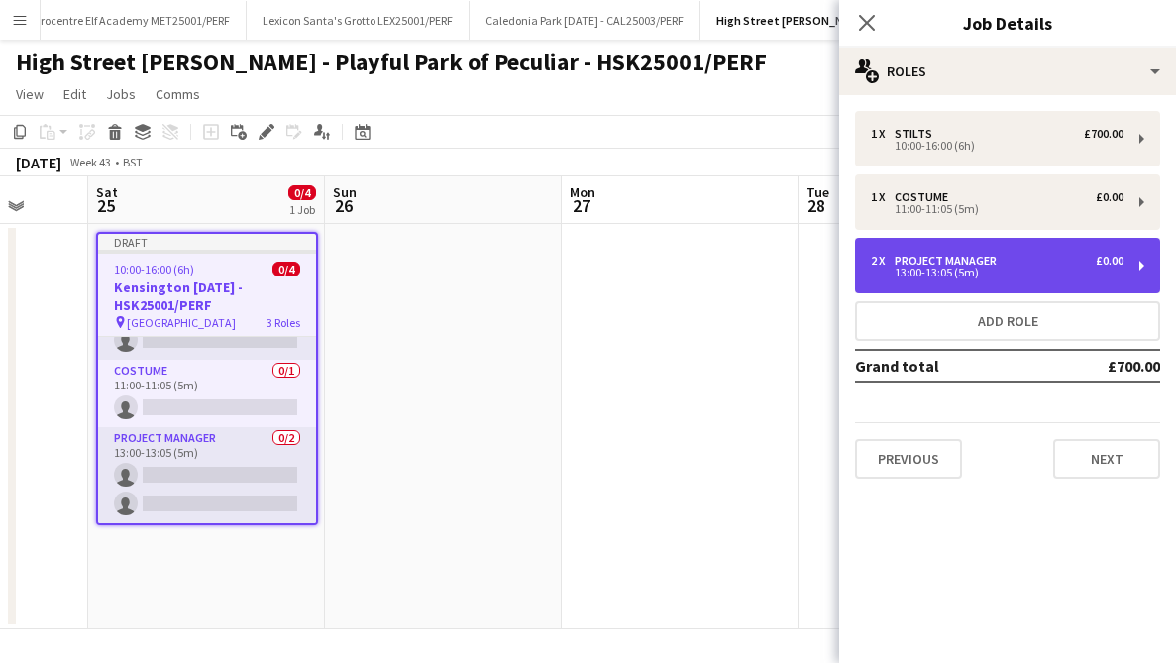
click at [1057, 260] on div "2 x Project Manager £0.00" at bounding box center [997, 261] width 253 height 14
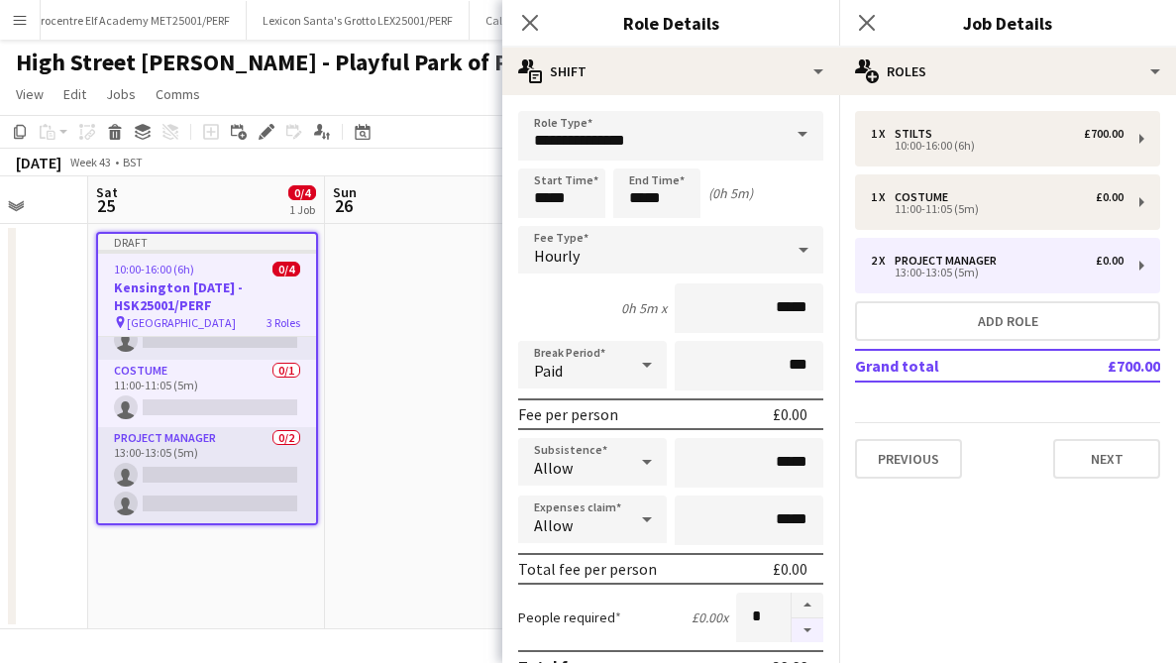
click at [810, 623] on button "button" at bounding box center [808, 630] width 32 height 25
type input "*"
click at [873, 21] on icon "Close pop-in" at bounding box center [866, 22] width 19 height 19
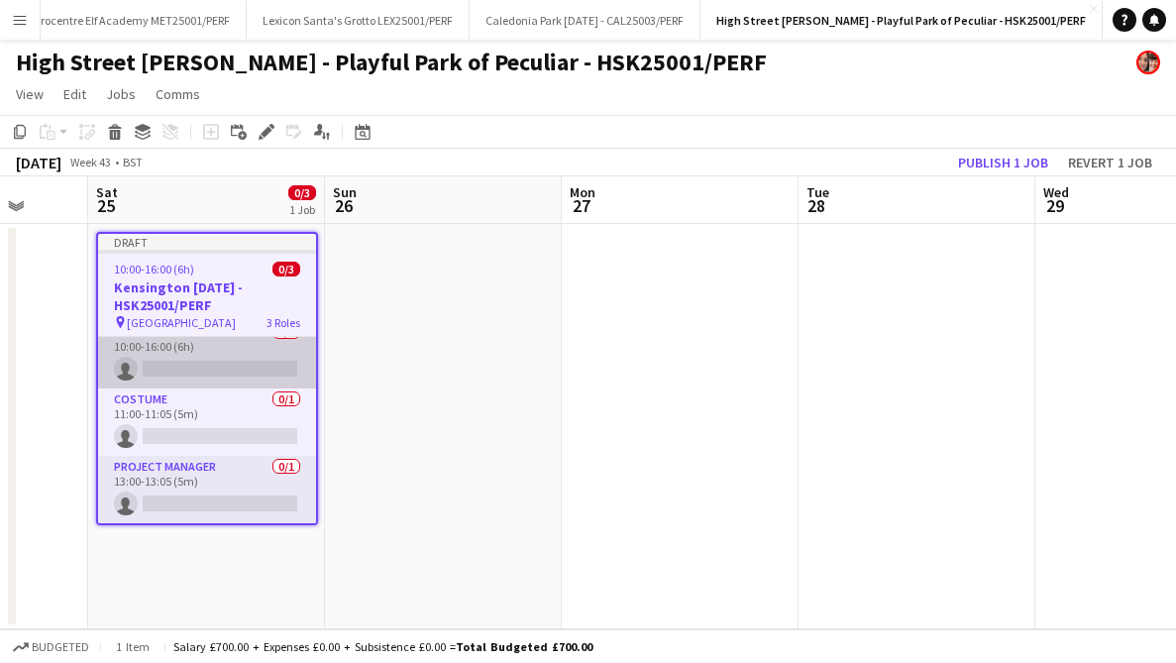
scroll to position [0, 0]
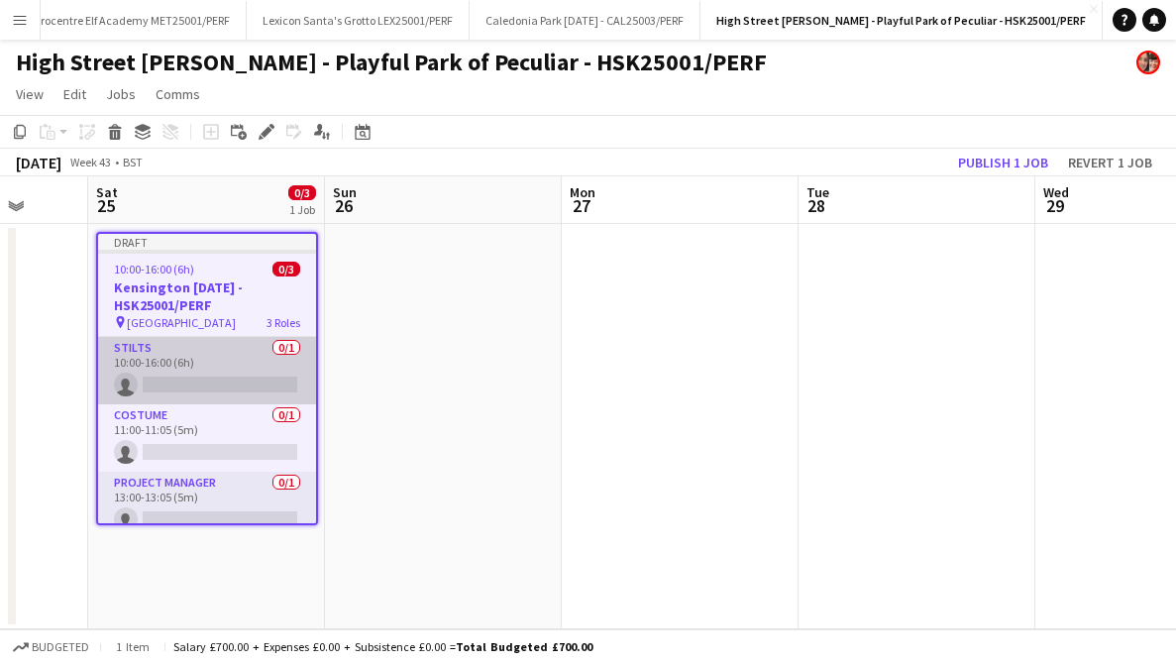
click at [241, 385] on app-card-role "Stilts 0/1 10:00-16:00 (6h) single-neutral-actions" at bounding box center [207, 370] width 218 height 67
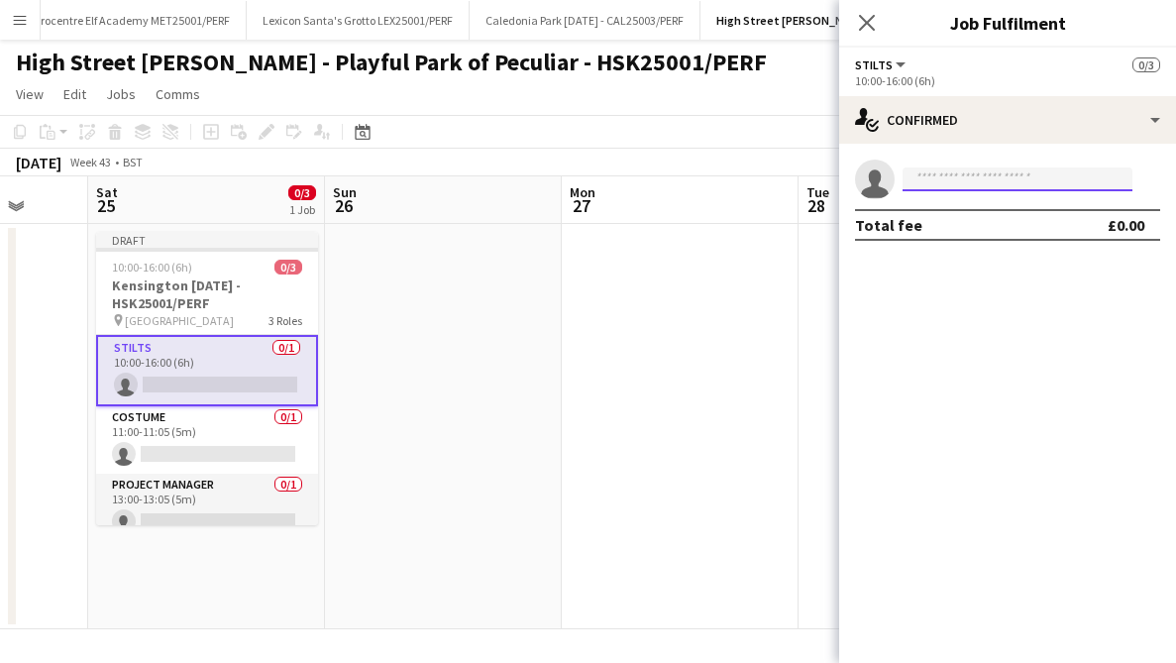
click at [966, 176] on input at bounding box center [1018, 179] width 230 height 24
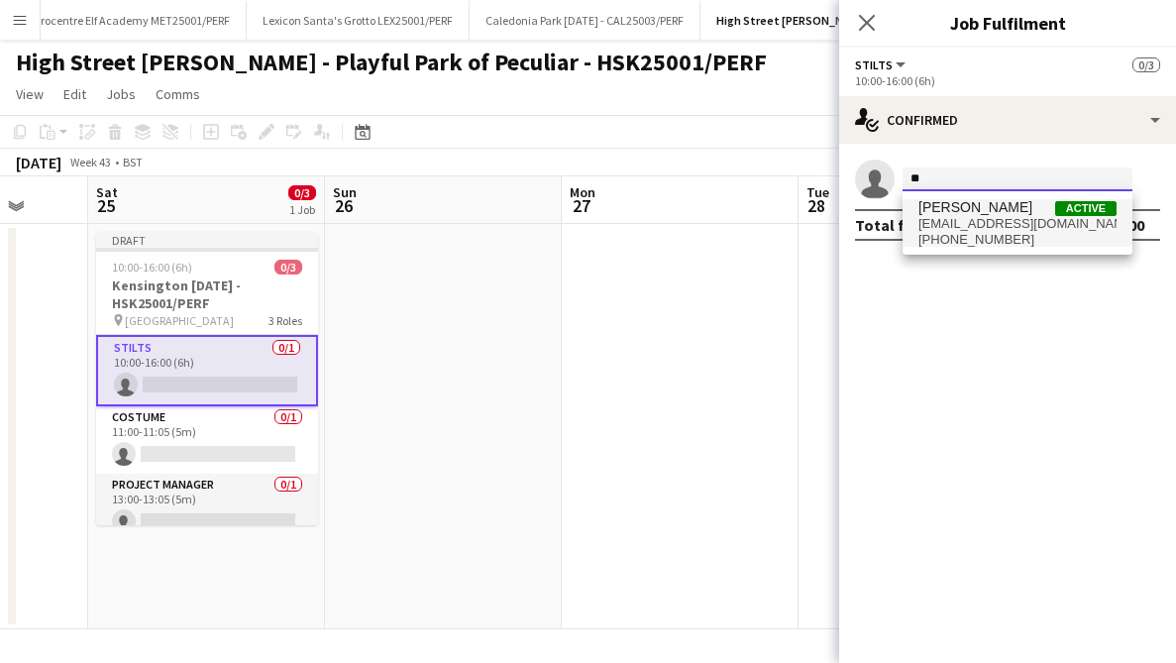
type input "*"
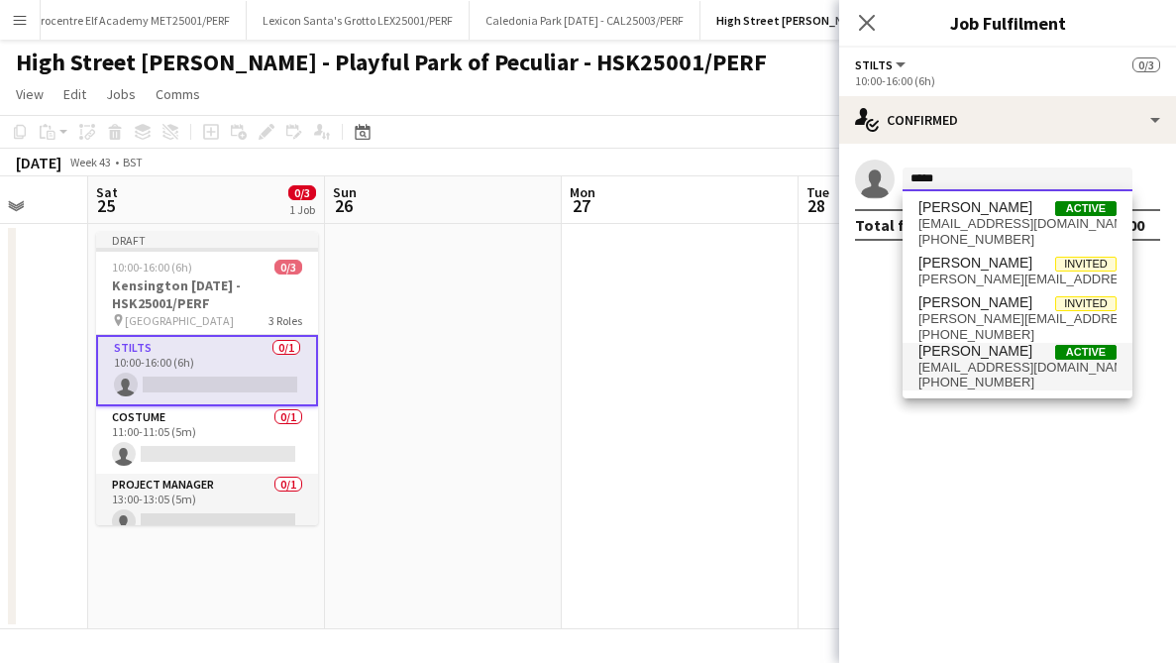
type input "*****"
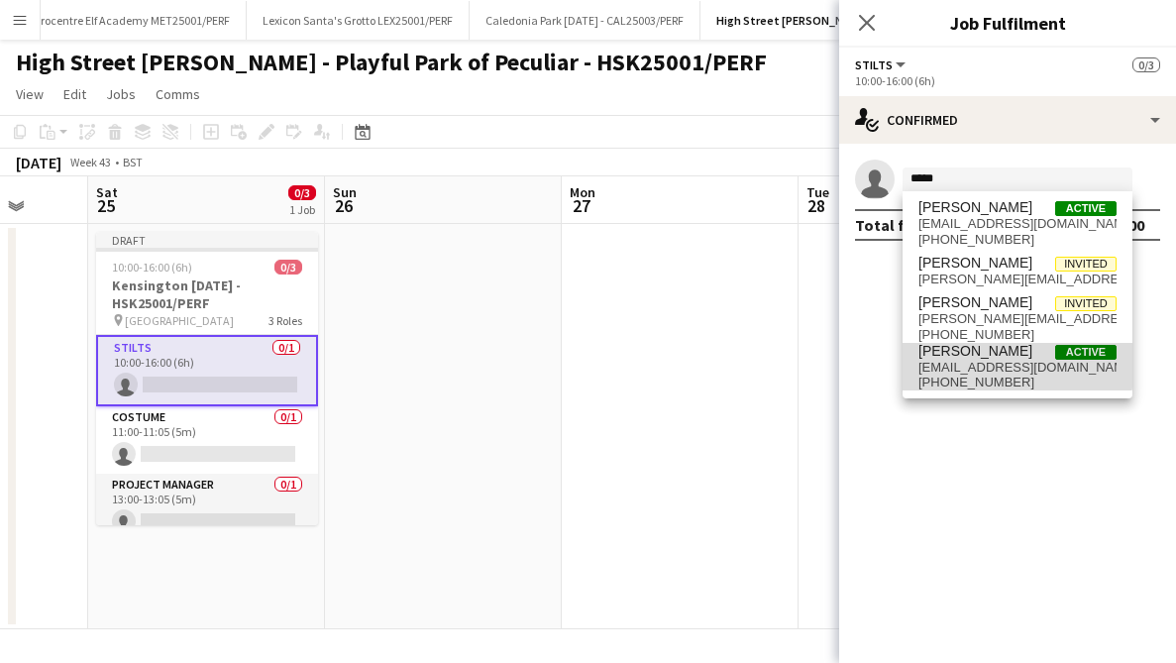
click at [1002, 361] on span "[EMAIL_ADDRESS][DOMAIN_NAME]" at bounding box center [1018, 368] width 198 height 16
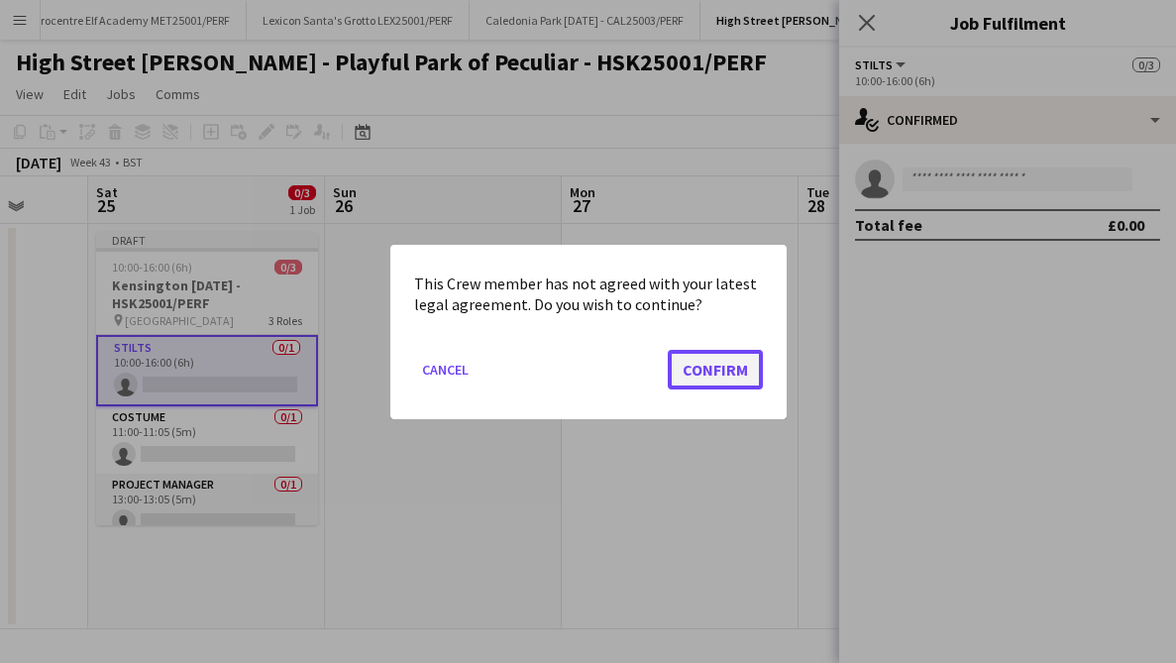
click at [742, 376] on button "Confirm" at bounding box center [715, 369] width 95 height 40
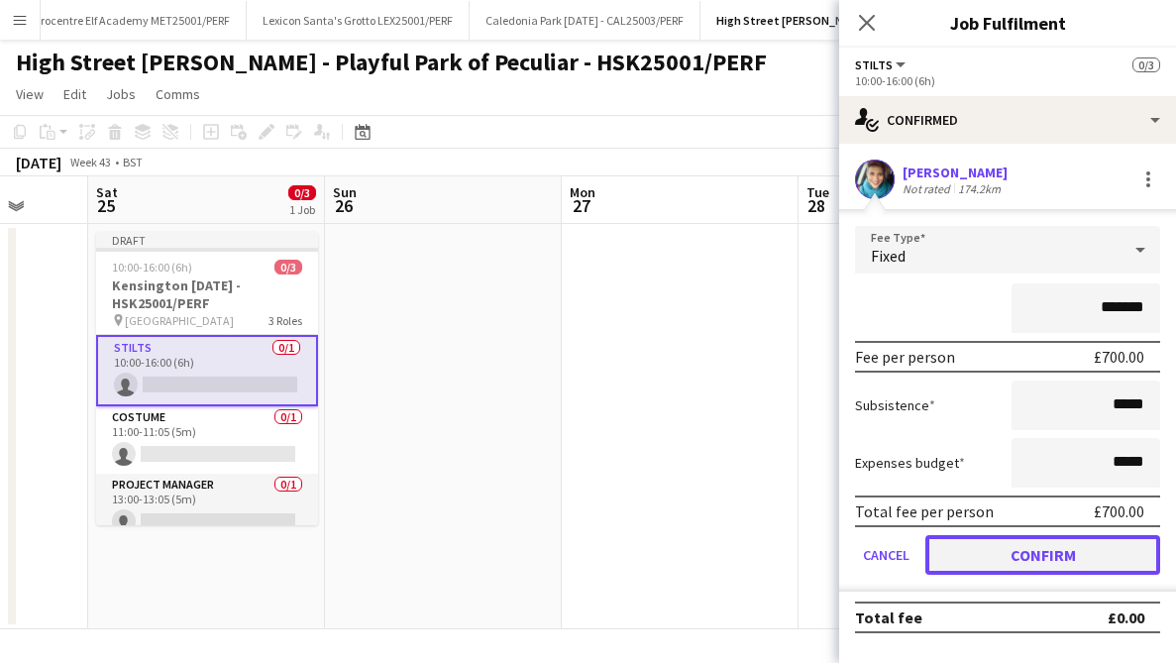
click at [1018, 559] on button "Confirm" at bounding box center [1043, 555] width 235 height 40
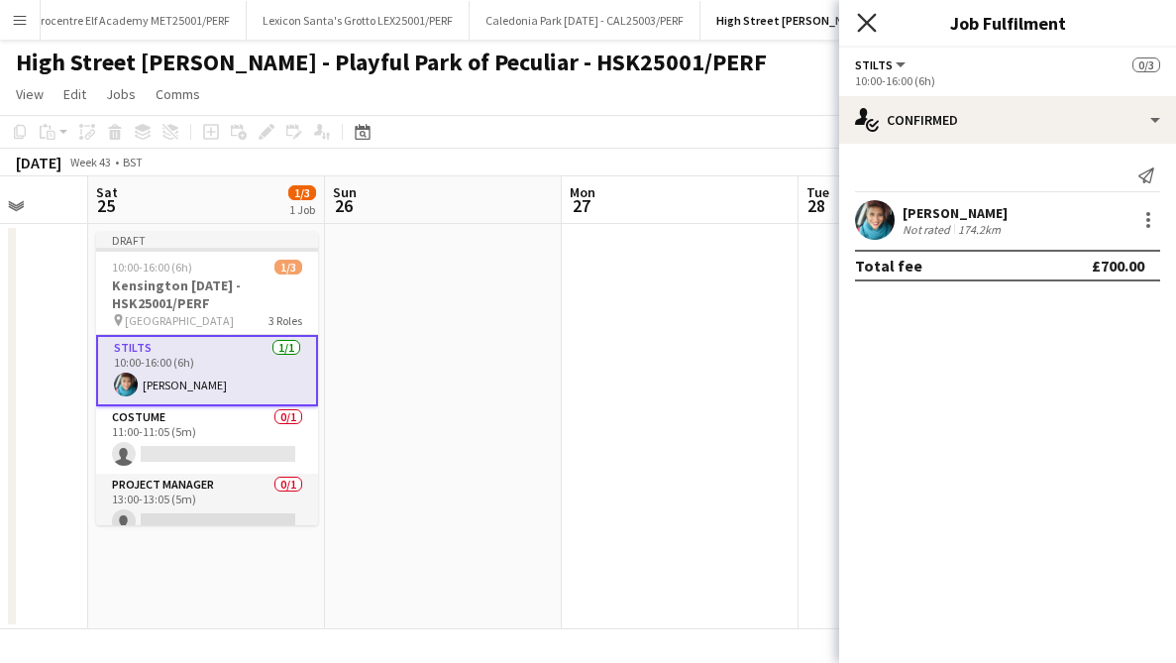
click at [866, 30] on icon "Close pop-in" at bounding box center [866, 22] width 19 height 19
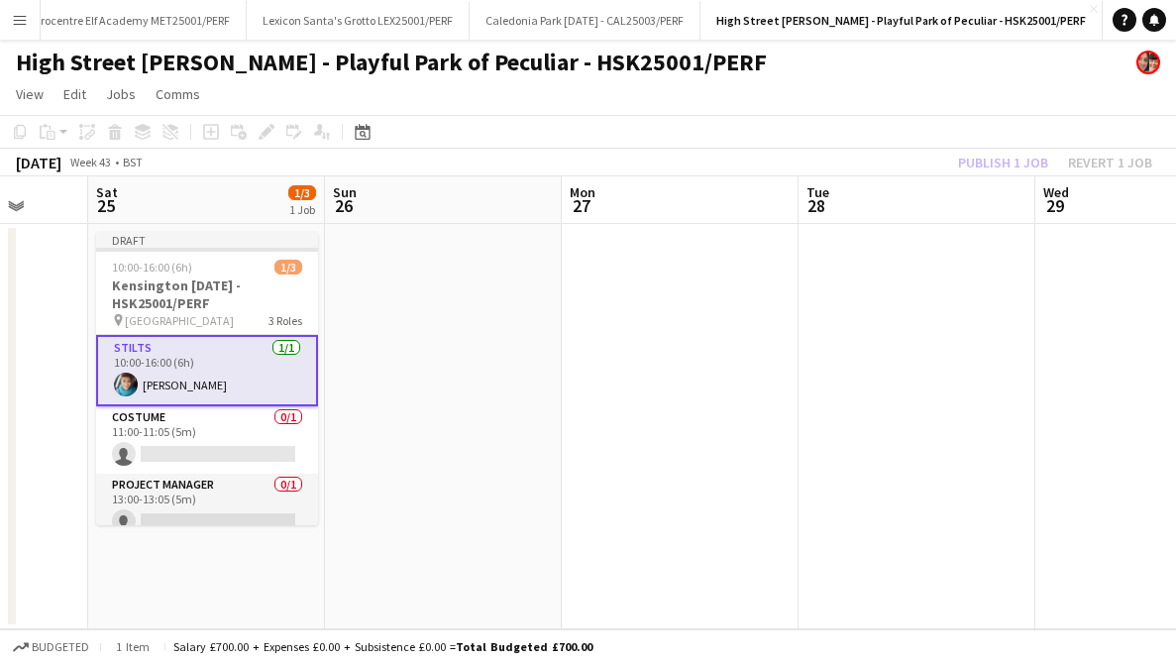
click at [1010, 167] on div "Publish 1 job Revert 1 job" at bounding box center [1056, 163] width 242 height 26
click at [1010, 167] on button "Publish 1 job" at bounding box center [1003, 163] width 106 height 26
